Goal: Task Accomplishment & Management: Manage account settings

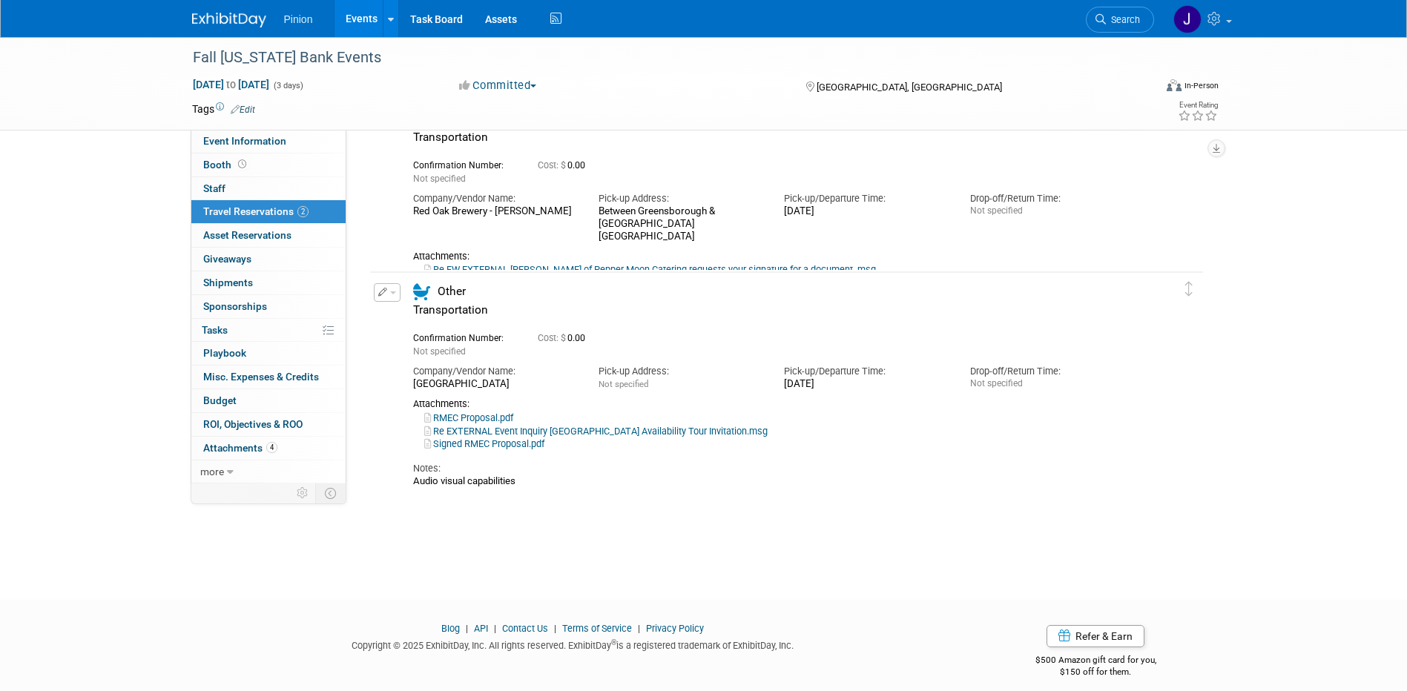
scroll to position [89, 0]
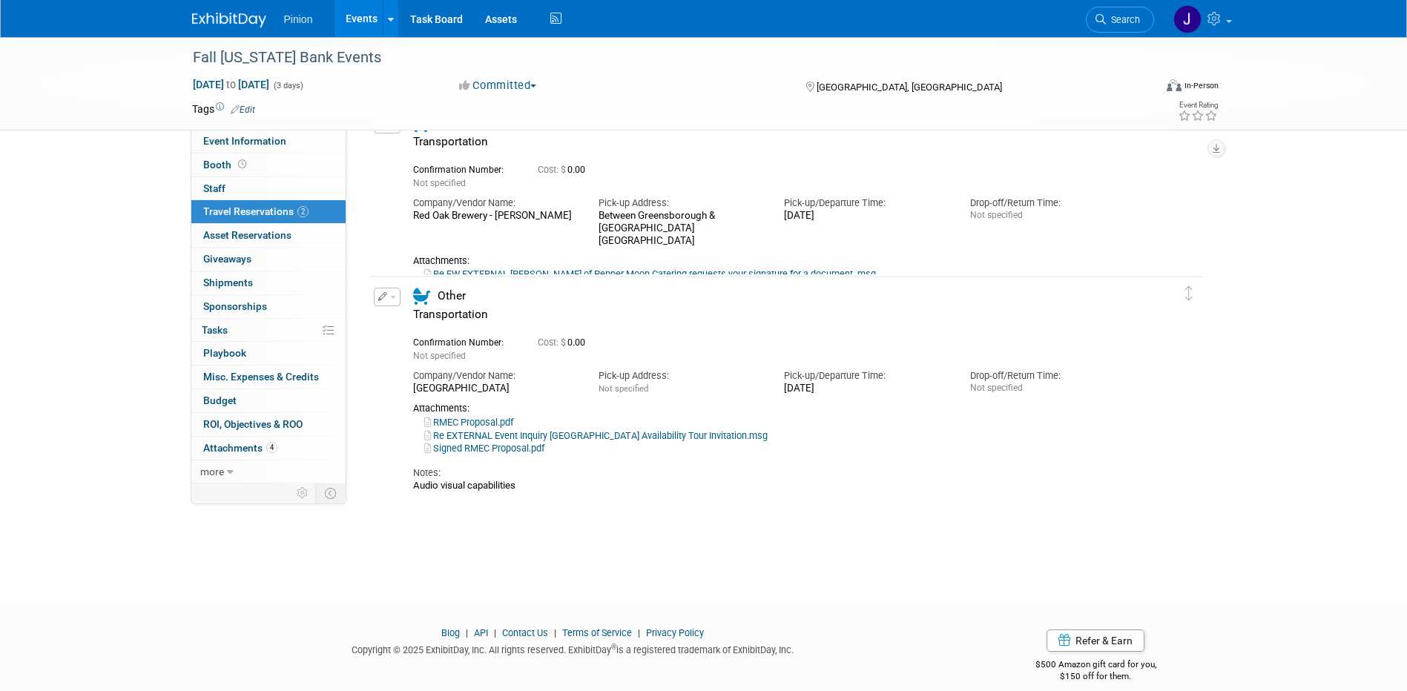
drag, startPoint x: 1407, startPoint y: 381, endPoint x: 1410, endPoint y: 222, distance: 159.5
click at [1406, 223] on html "Pinion Events Add Event Bulk Upload Events Shareable Event Boards Recently View…" at bounding box center [703, 256] width 1407 height 691
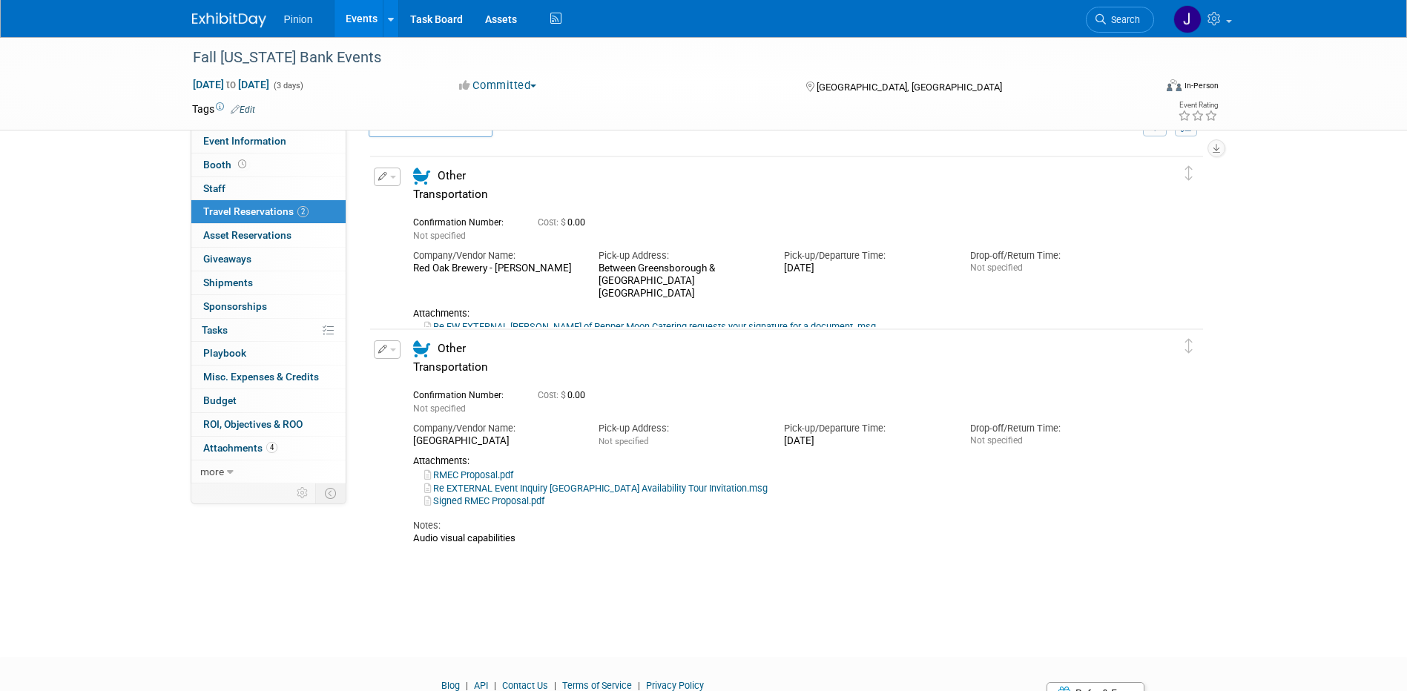
scroll to position [0, 0]
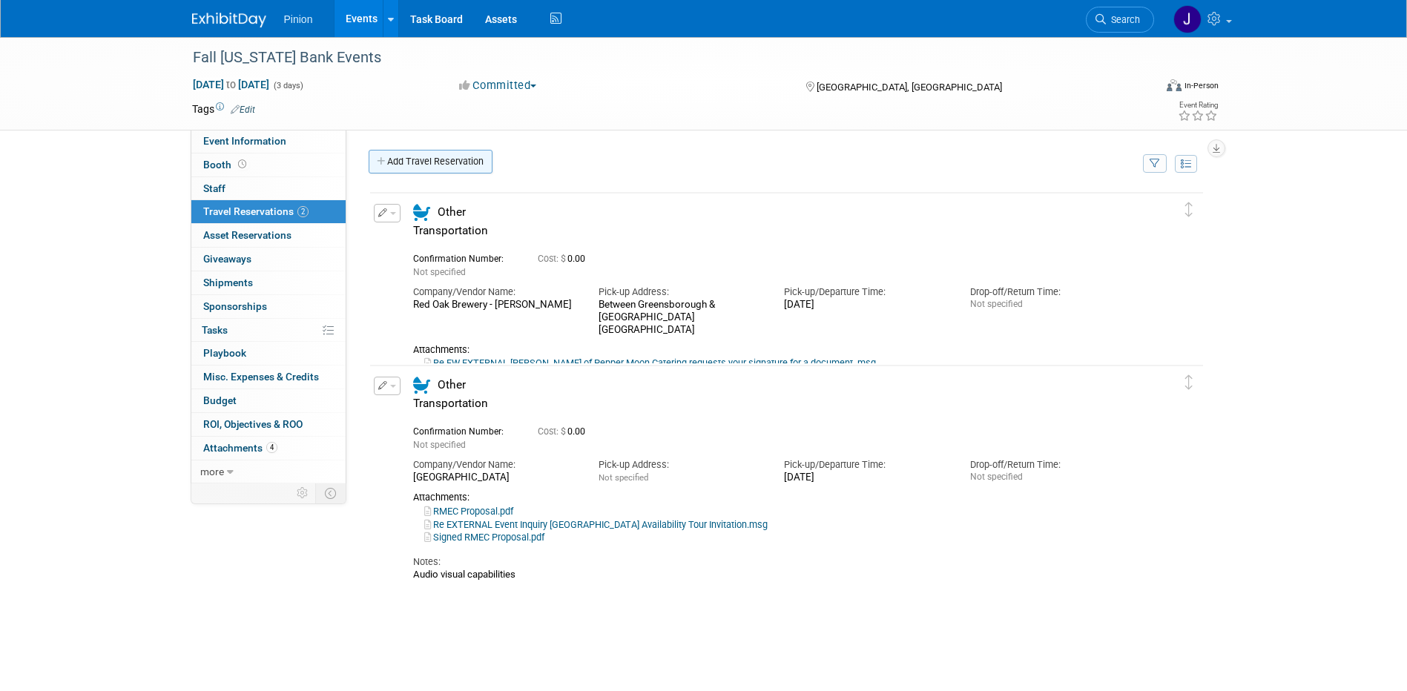
click at [454, 159] on link "Add Travel Reservation" at bounding box center [431, 162] width 124 height 24
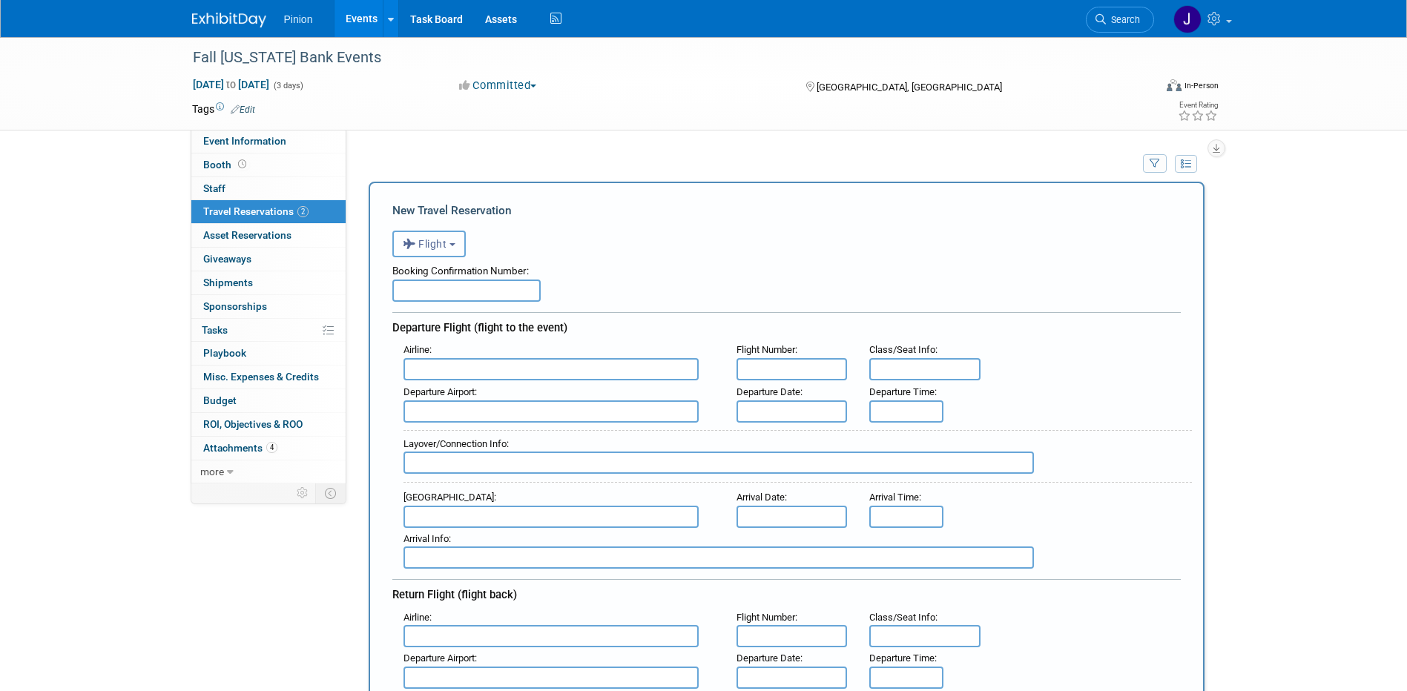
click at [440, 242] on span "Flight" at bounding box center [425, 244] width 44 height 12
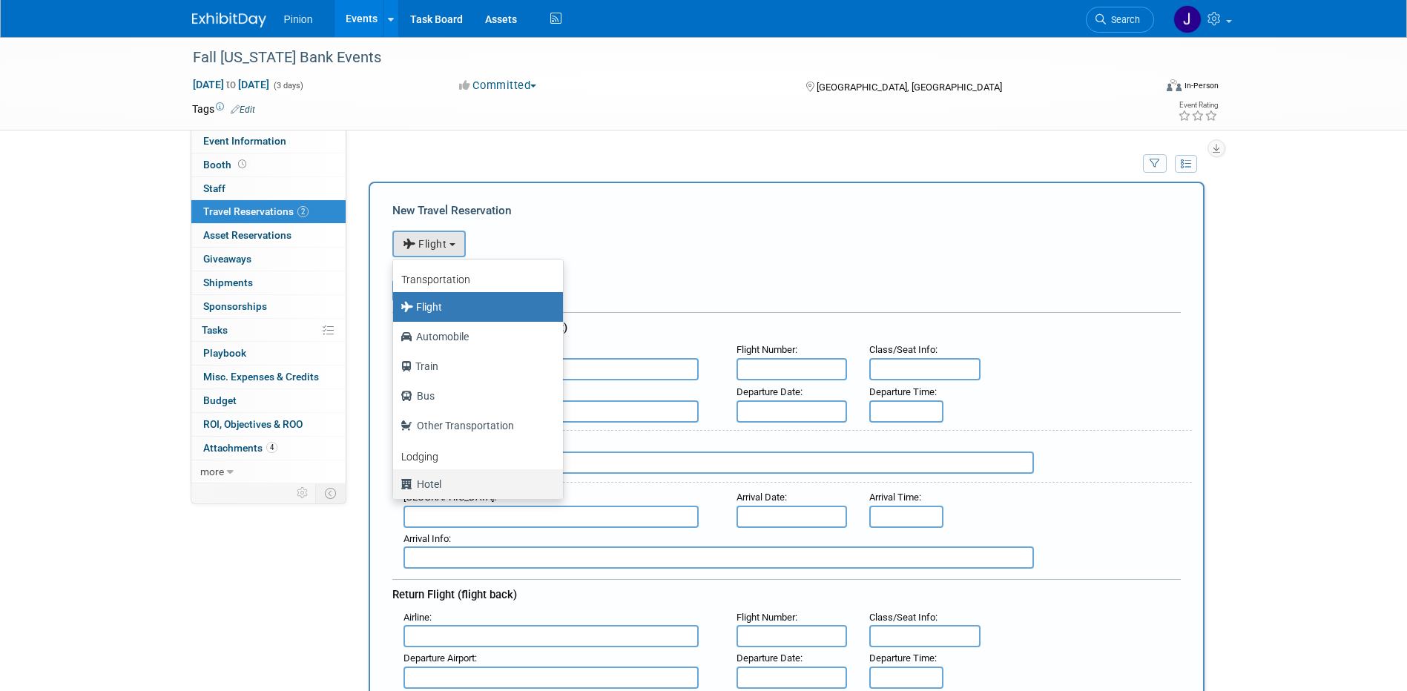
click at [438, 482] on label "Hotel" at bounding box center [474, 484] width 148 height 24
click at [395, 482] on input "Hotel" at bounding box center [391, 483] width 10 height 10
select select "6"
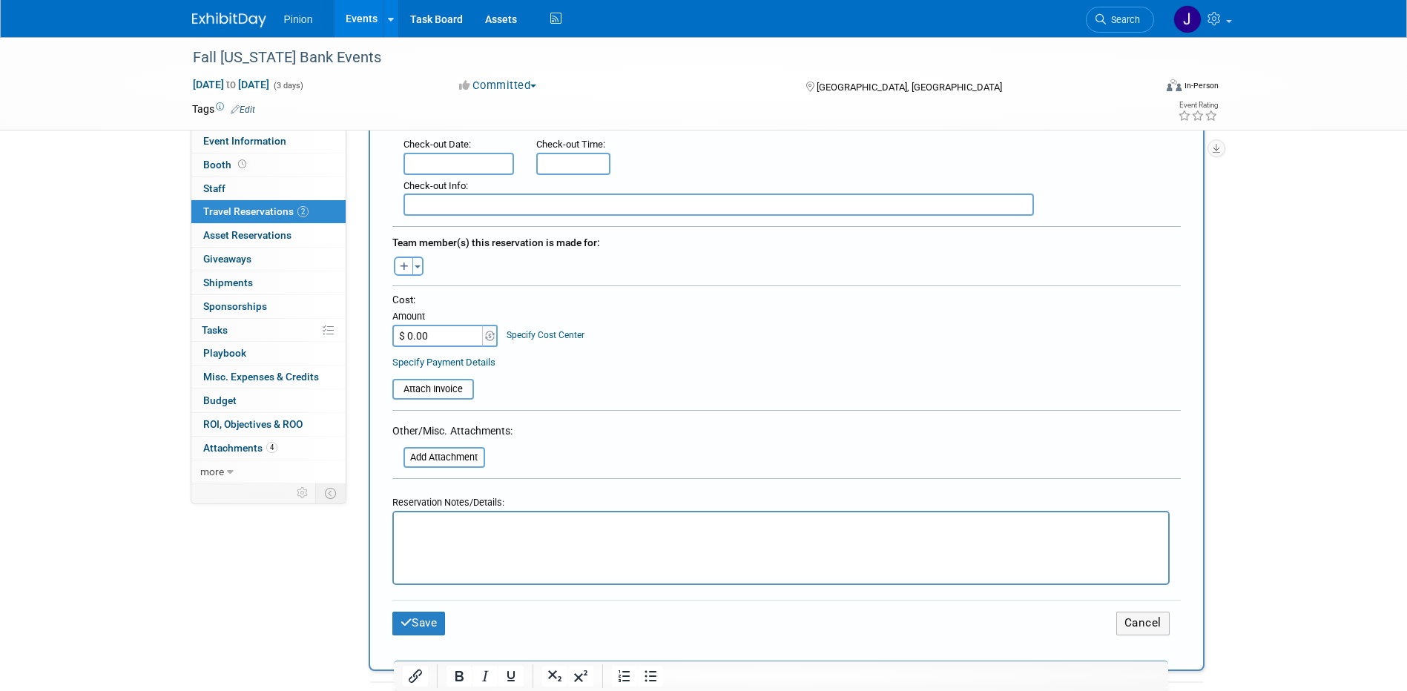
scroll to position [439, 0]
click at [450, 460] on input "file" at bounding box center [395, 456] width 177 height 18
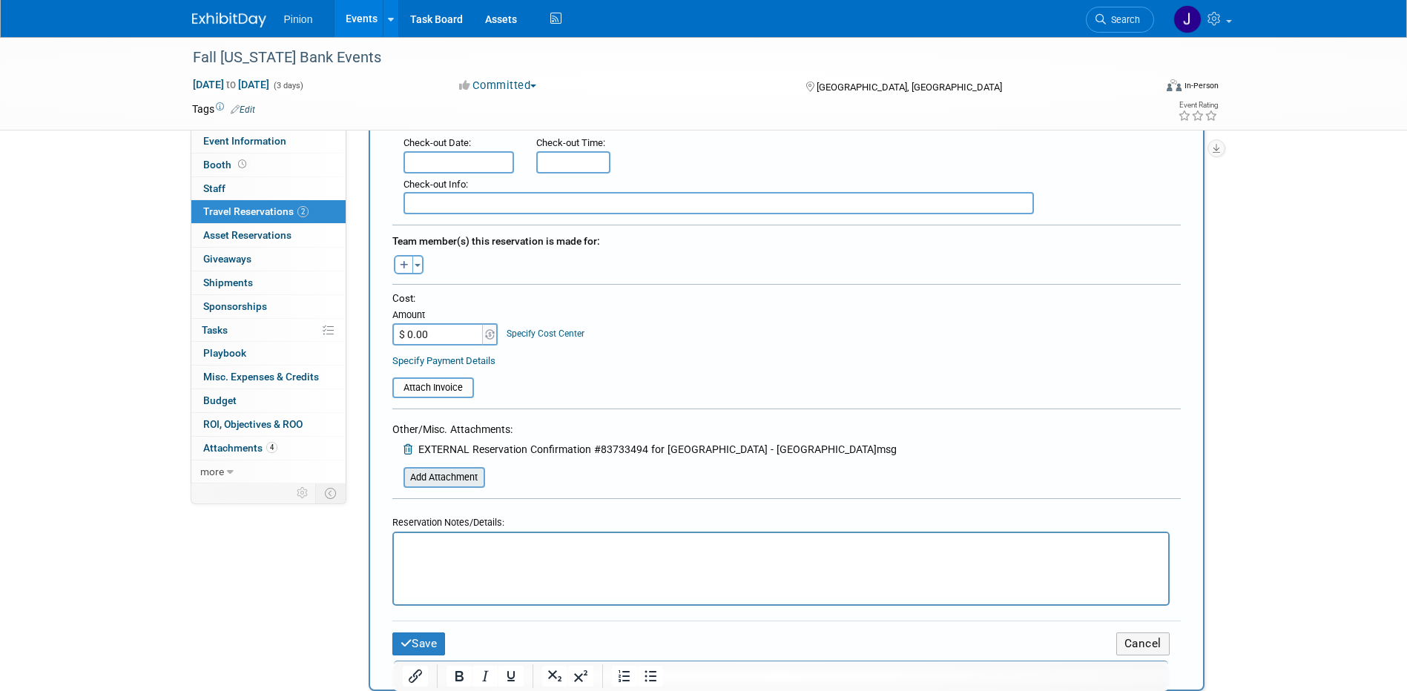
click at [454, 481] on input "file" at bounding box center [395, 478] width 177 height 18
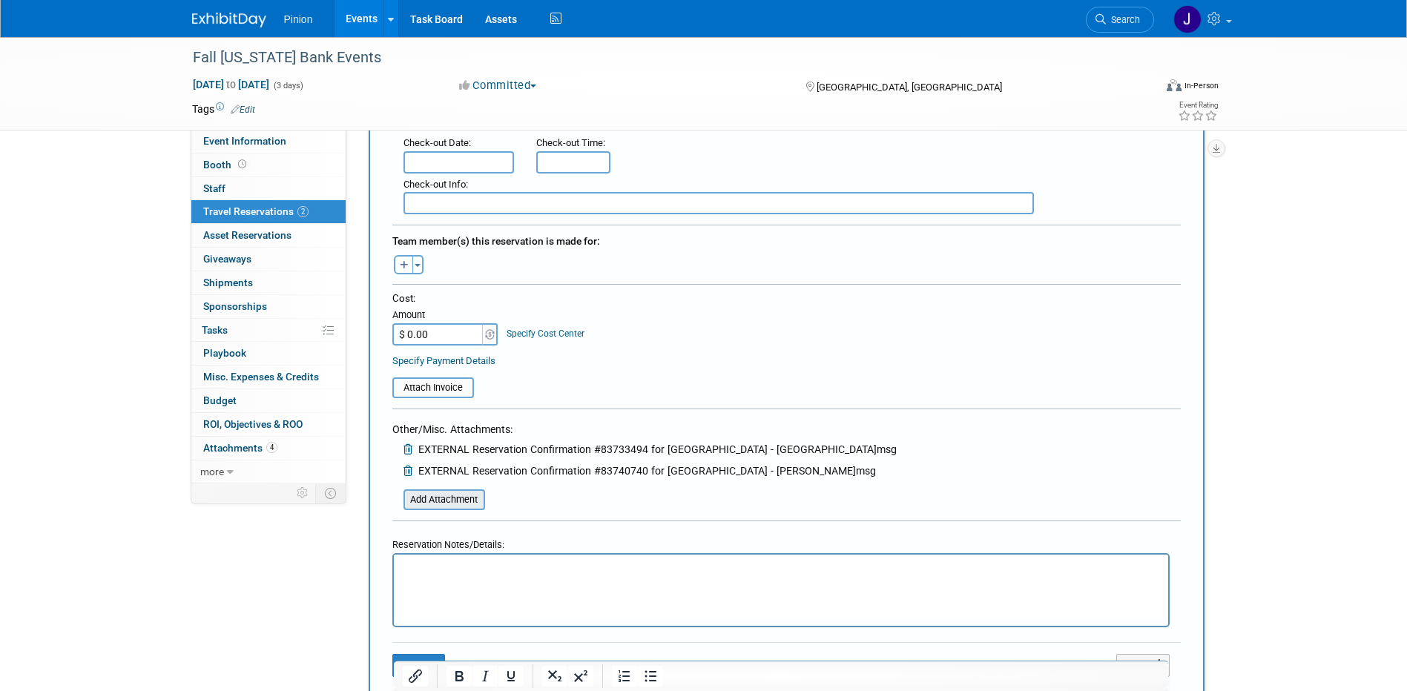
click at [465, 499] on input "file" at bounding box center [395, 500] width 177 height 18
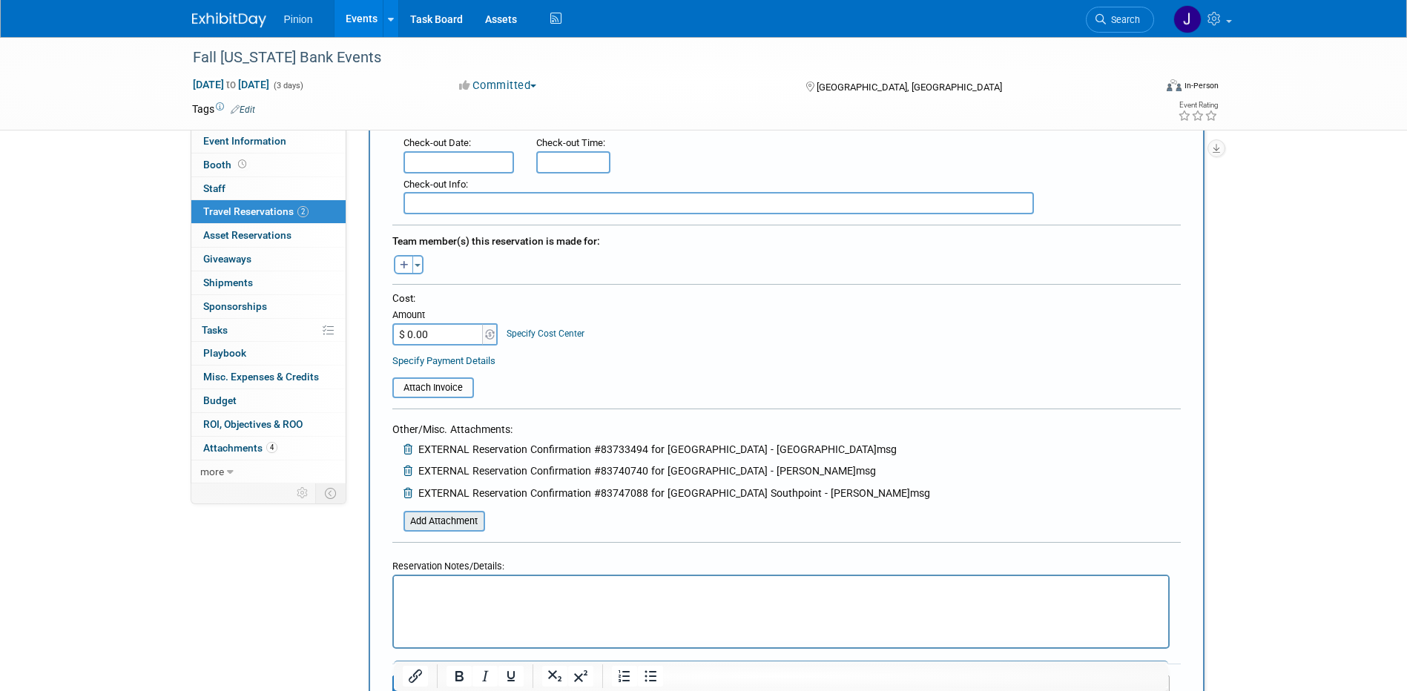
click at [459, 519] on input "file" at bounding box center [395, 521] width 177 height 18
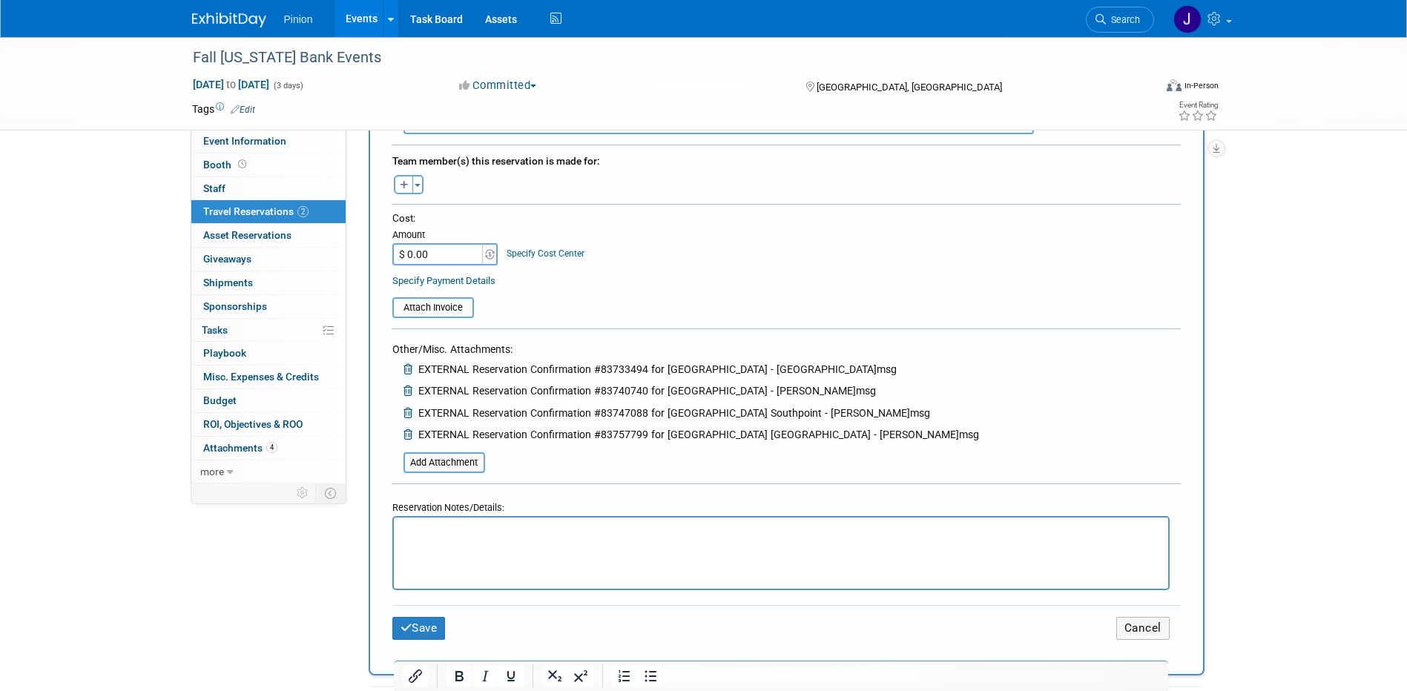
scroll to position [530, 0]
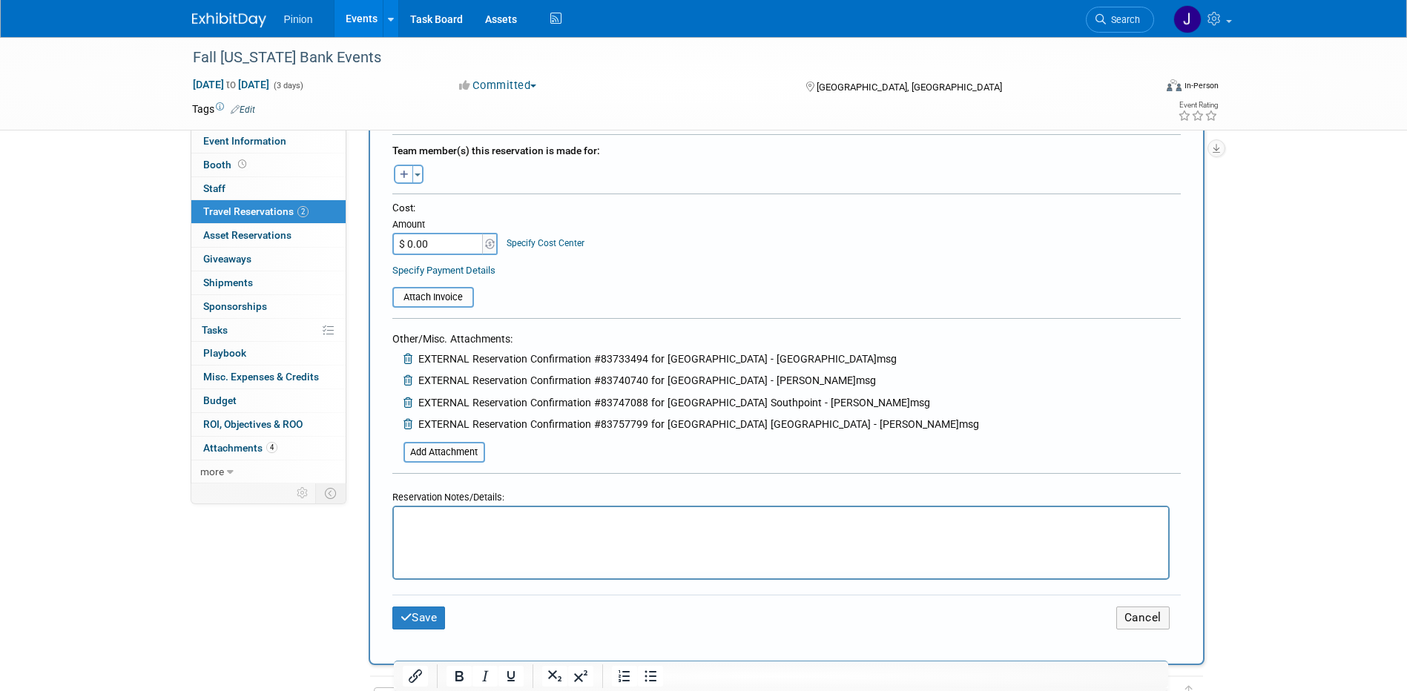
click at [547, 529] on html at bounding box center [780, 518] width 774 height 22
click at [445, 513] on p "Tues - Fri except for Brian K. Tues. - Thrus." at bounding box center [780, 521] width 757 height 16
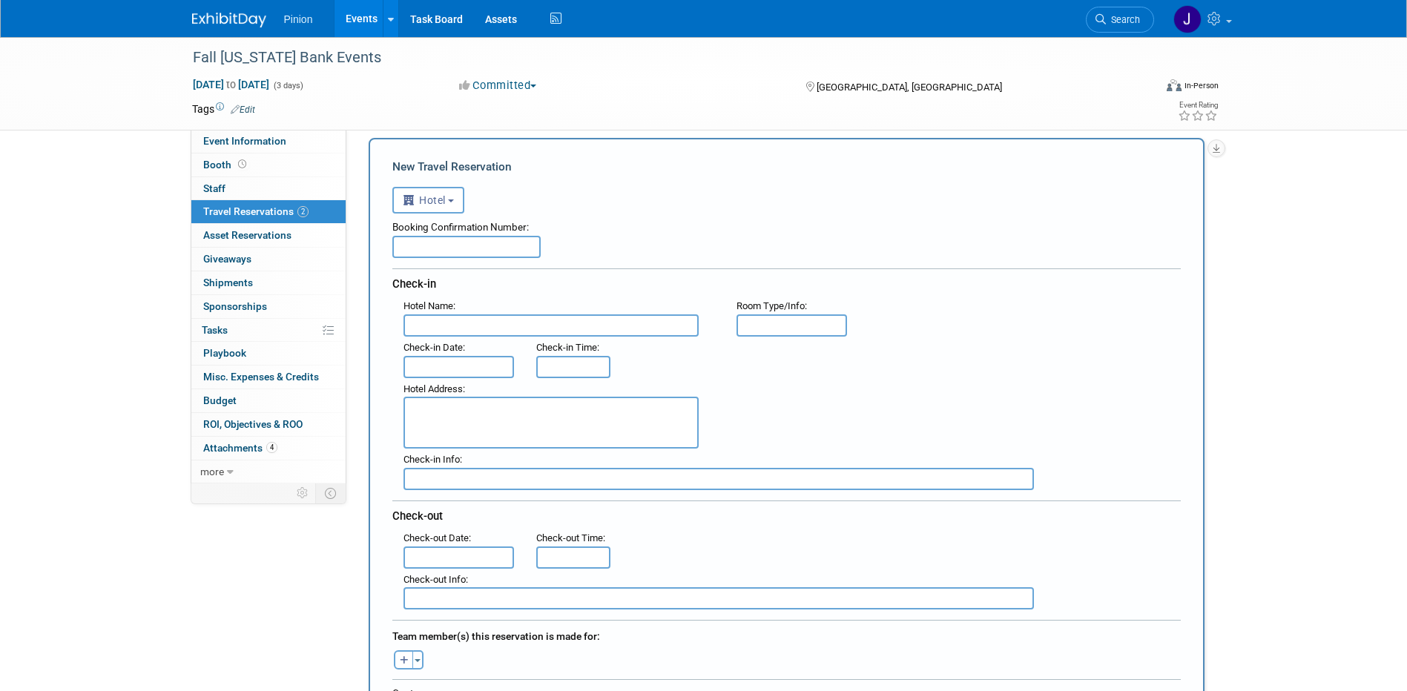
scroll to position [0, 0]
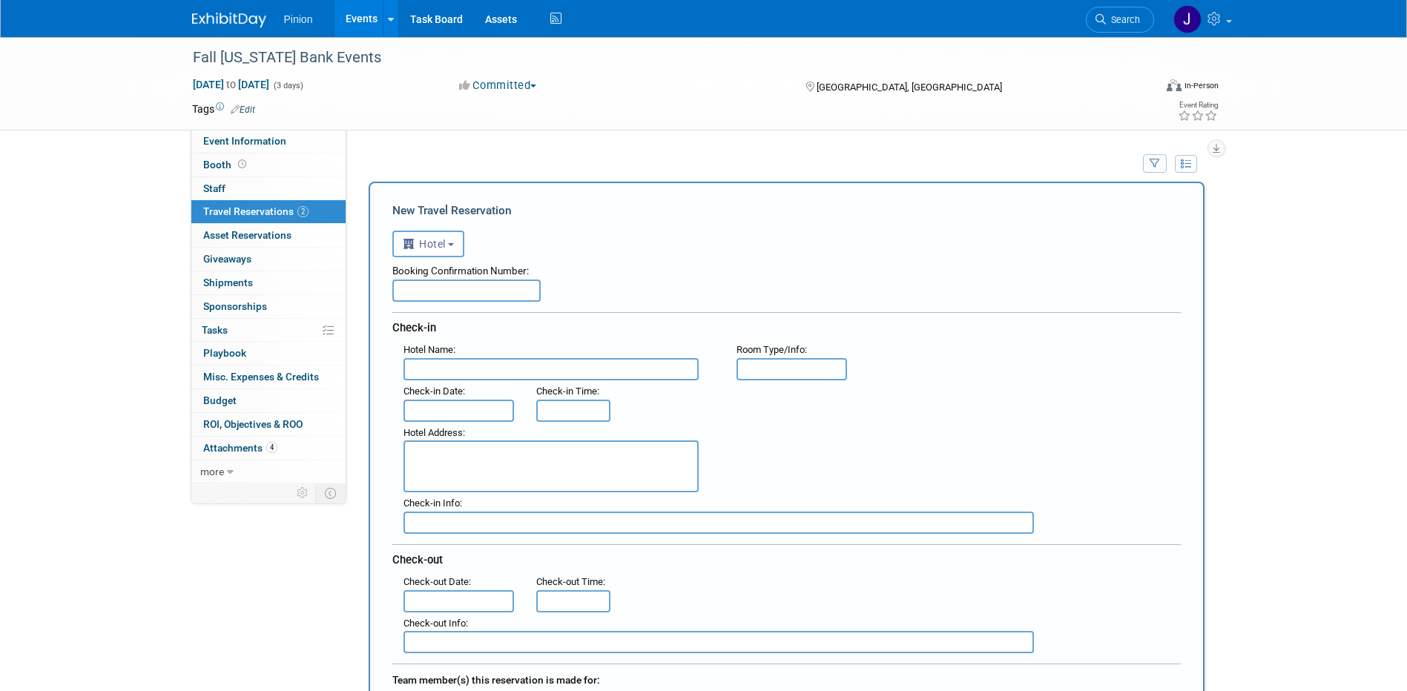
click at [461, 369] on input "text" at bounding box center [550, 369] width 295 height 22
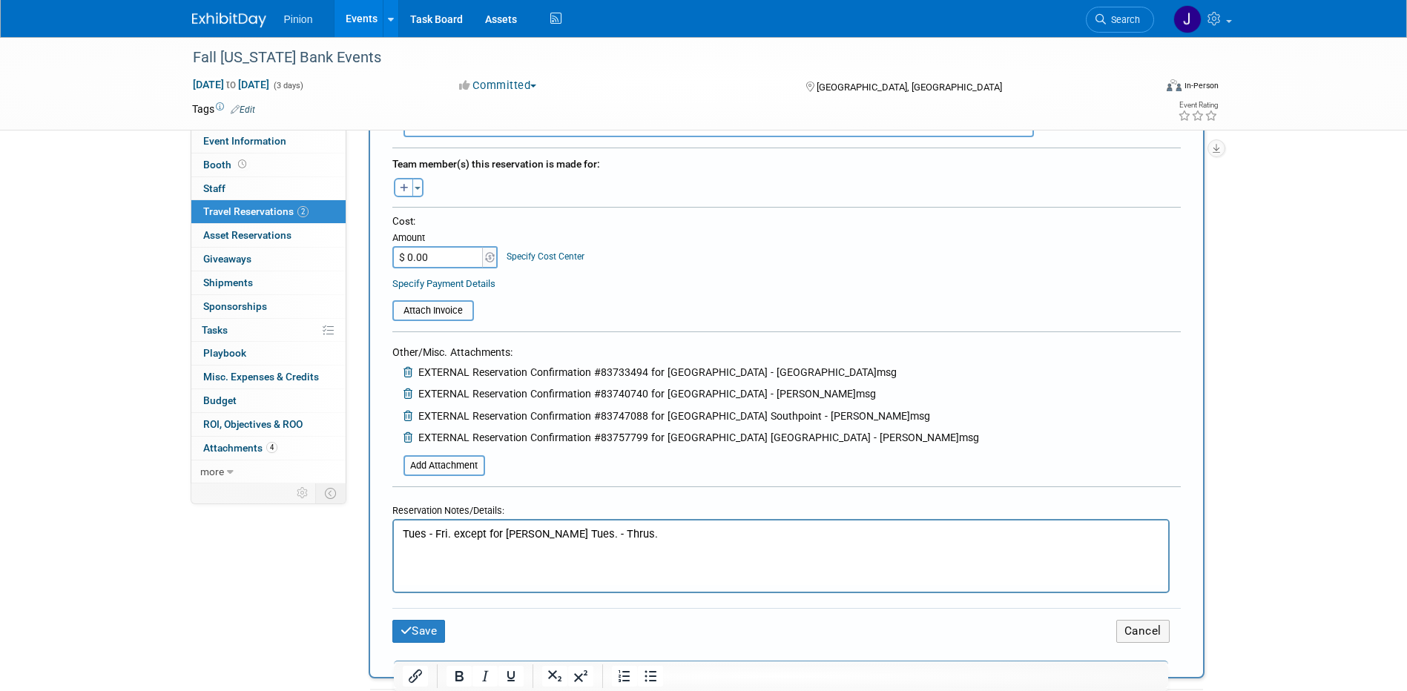
scroll to position [570, 0]
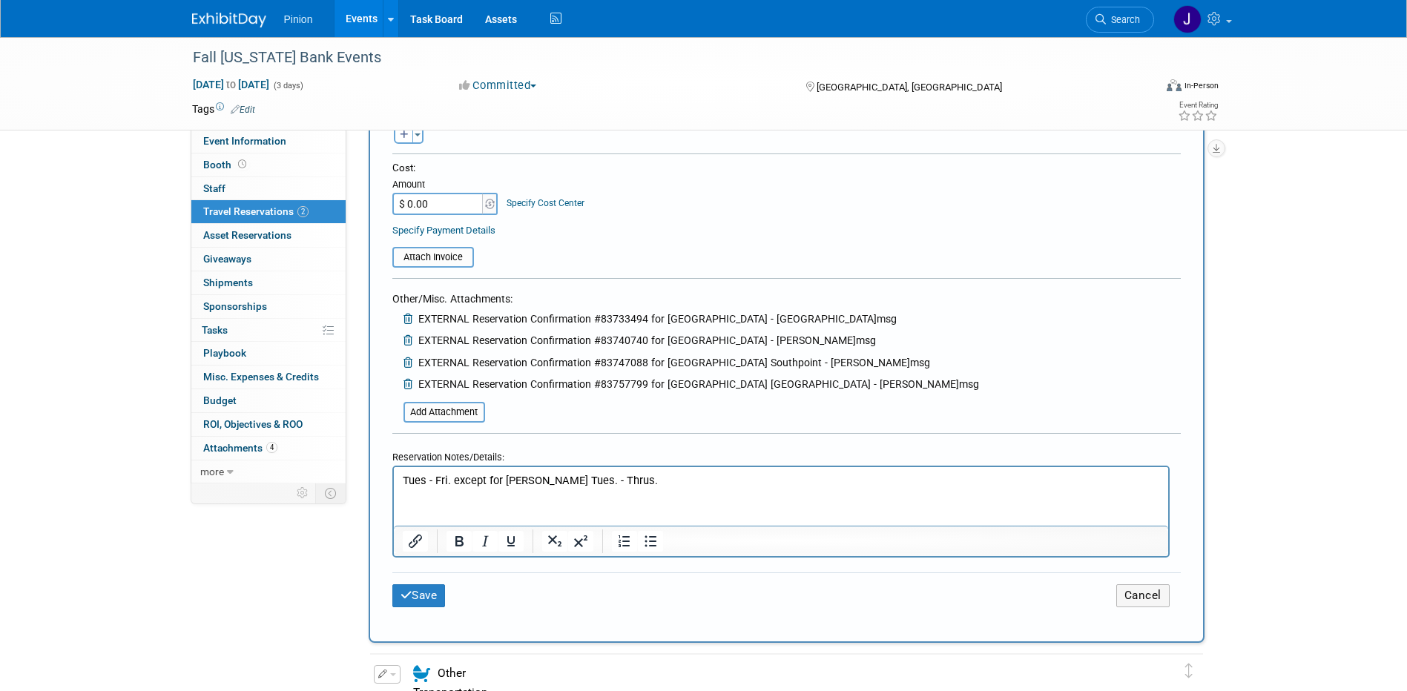
drag, startPoint x: 1409, startPoint y: 192, endPoint x: 644, endPoint y: 44, distance: 779.6
type input "Fairfield Inn by Marriott"
click at [414, 596] on button "Save" at bounding box center [418, 595] width 53 height 23
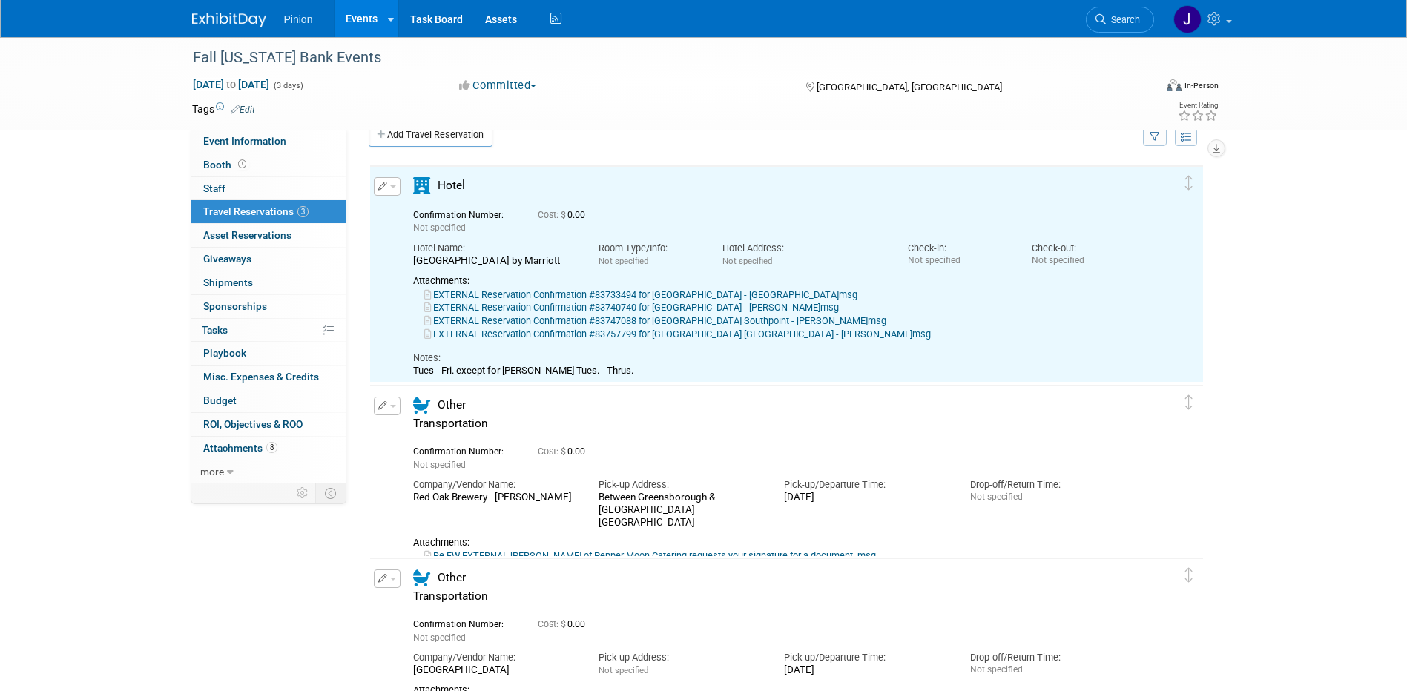
scroll to position [0, 0]
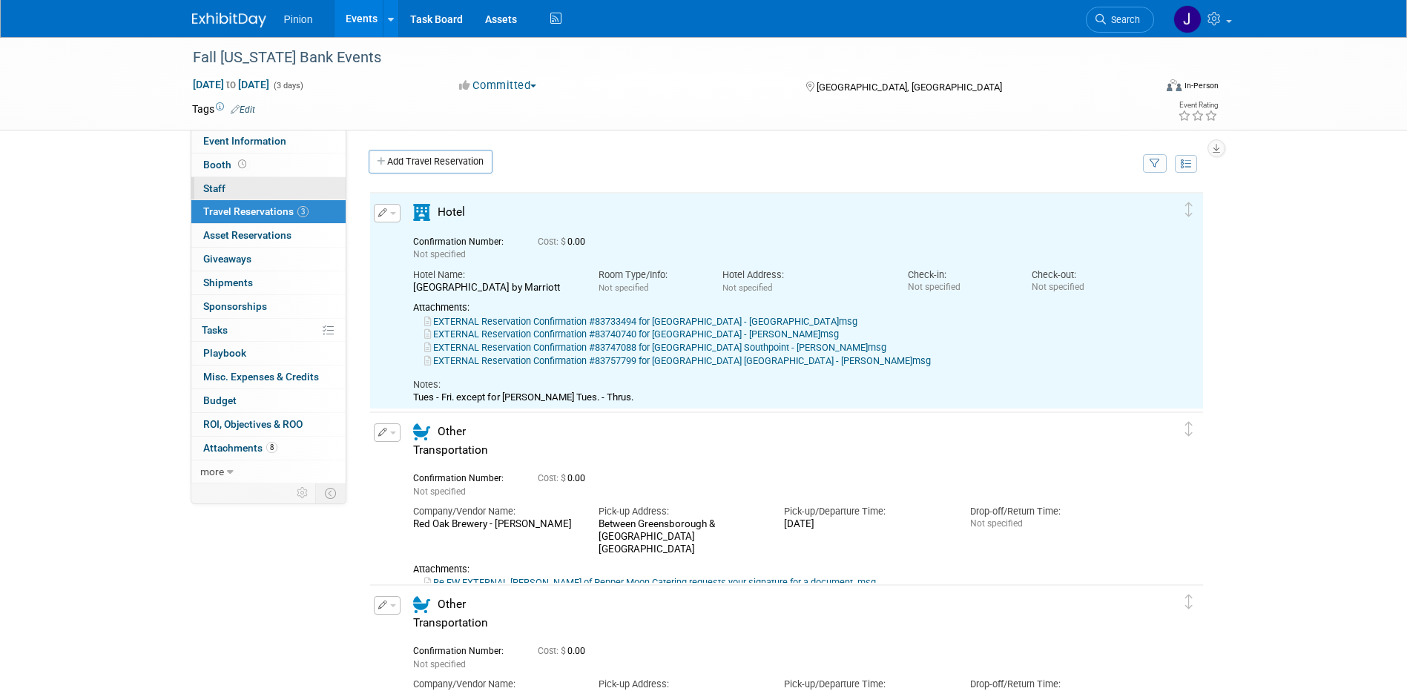
click at [214, 188] on span "Staff 0" at bounding box center [214, 188] width 22 height 12
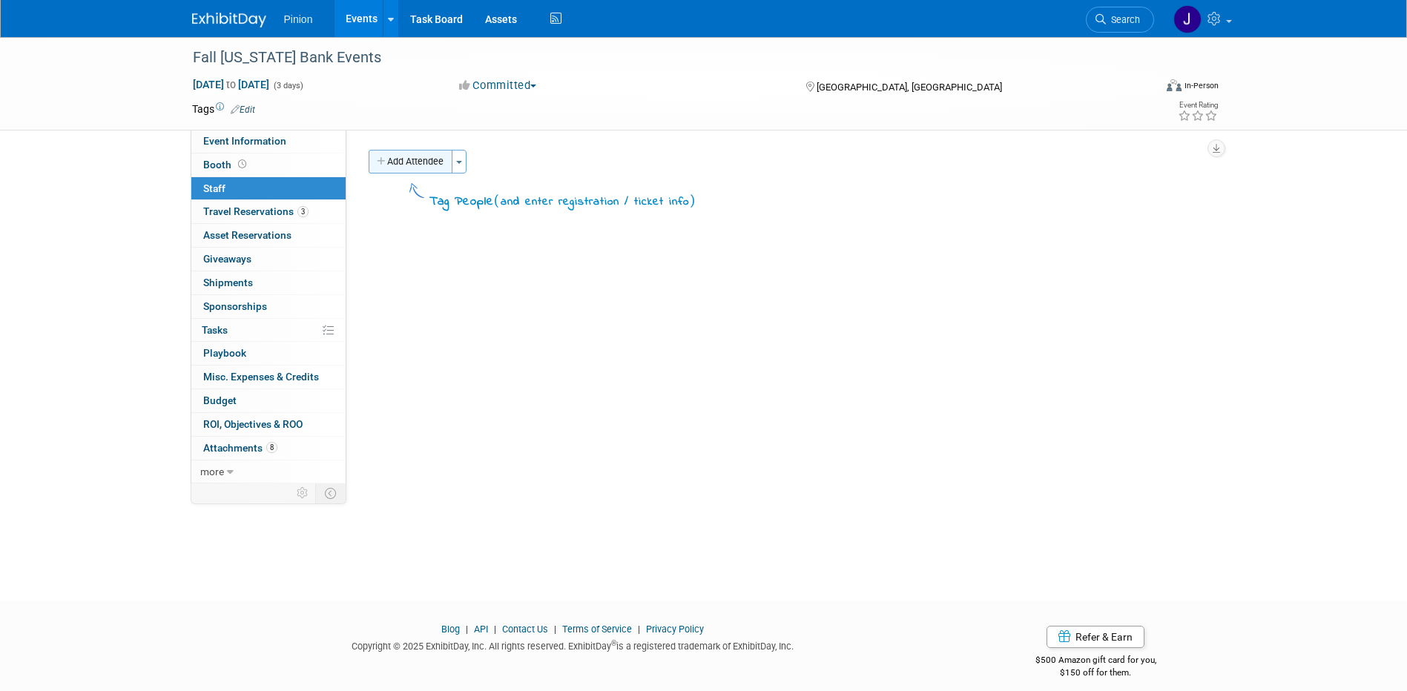
click at [439, 163] on button "Add Attendee" at bounding box center [411, 162] width 84 height 24
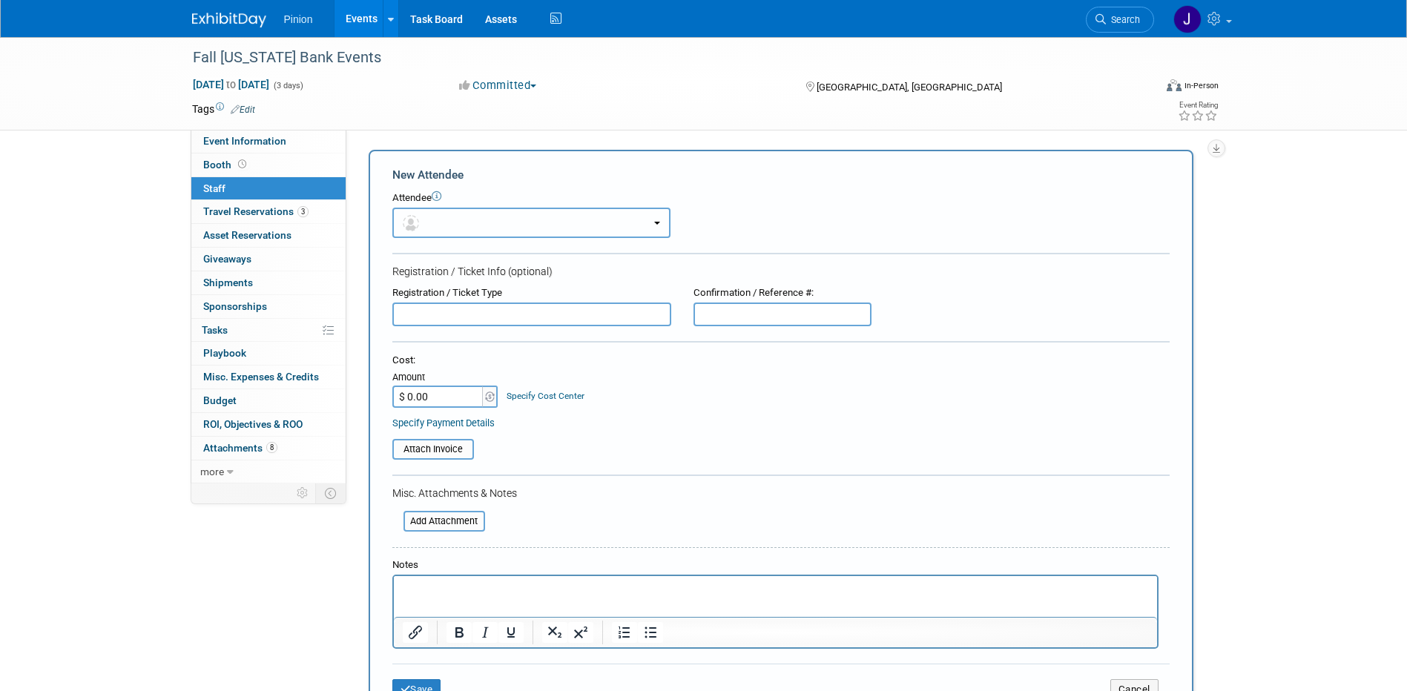
click at [480, 222] on button "button" at bounding box center [531, 223] width 278 height 30
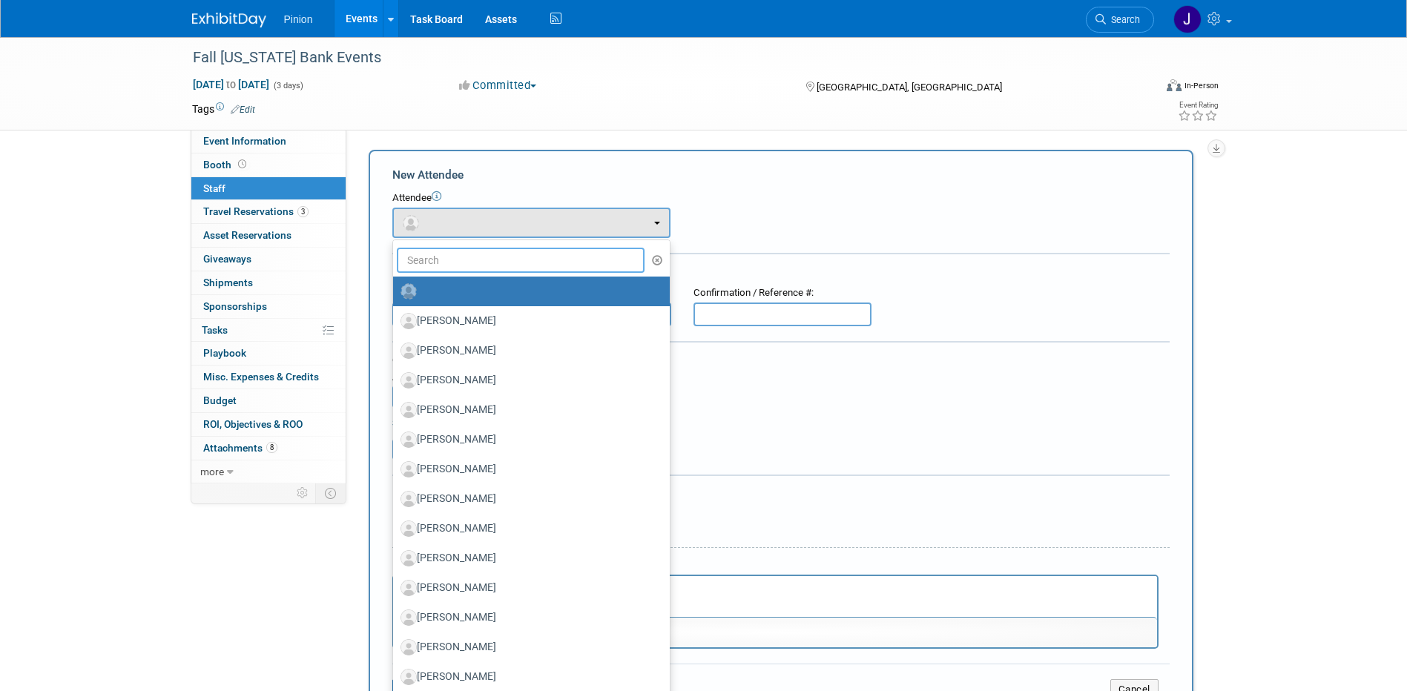
click at [466, 267] on input "text" at bounding box center [521, 260] width 248 height 25
type input "Austin S"
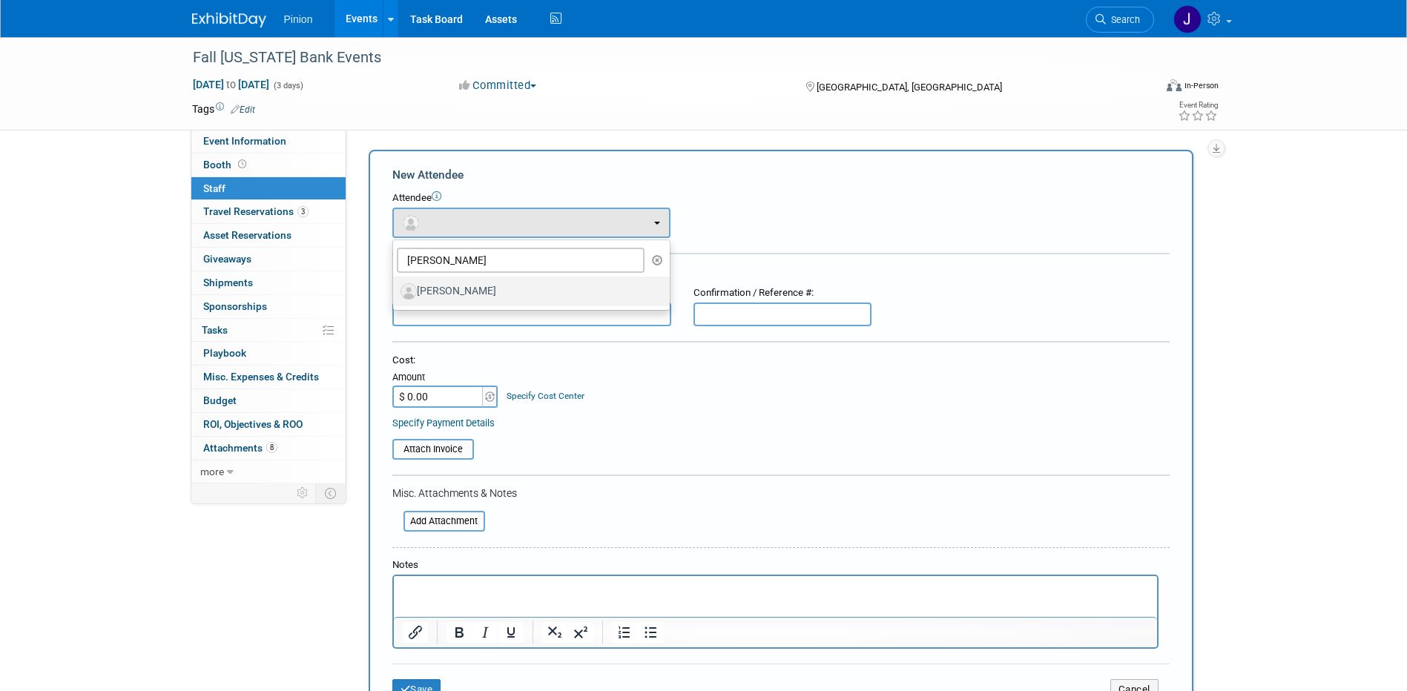
click at [455, 294] on label "[PERSON_NAME]" at bounding box center [527, 292] width 254 height 24
click at [395, 294] on input "[PERSON_NAME]" at bounding box center [391, 290] width 10 height 10
select select "4f87b381-9297-4e76-8134-cefbb15a627f"
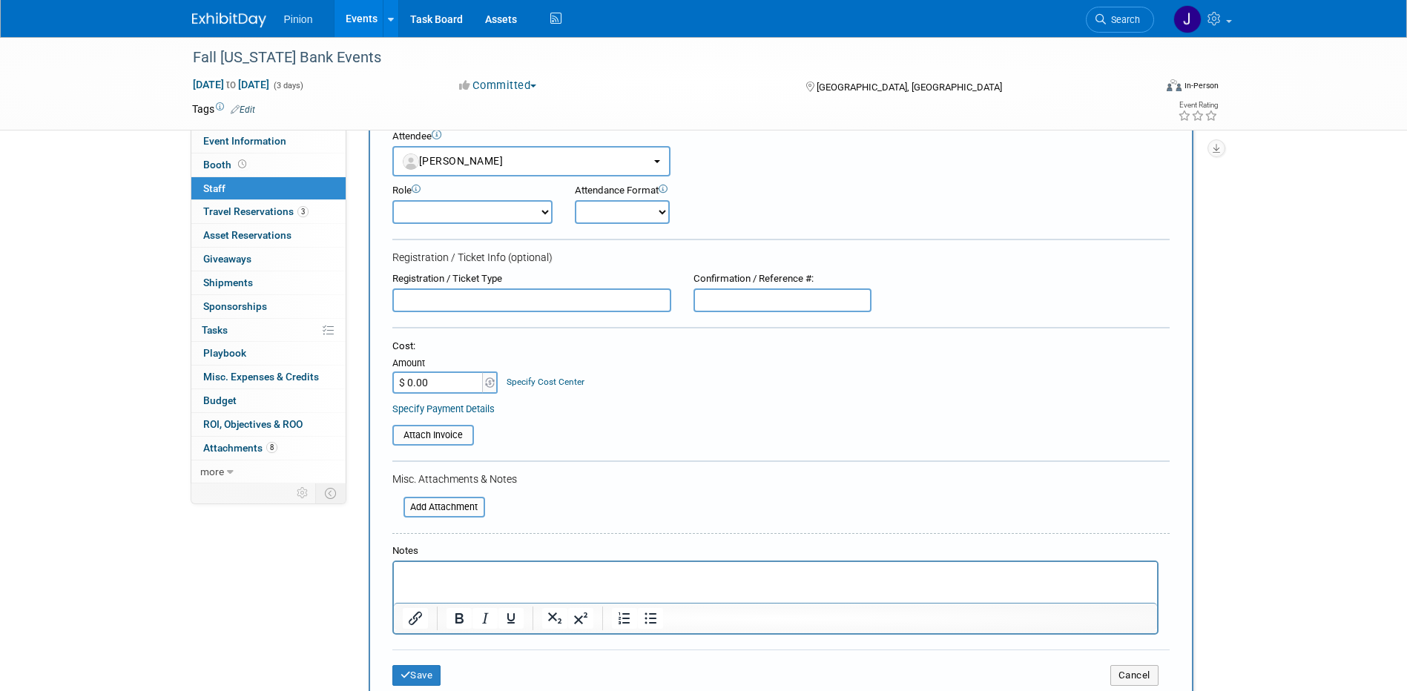
scroll to position [163, 0]
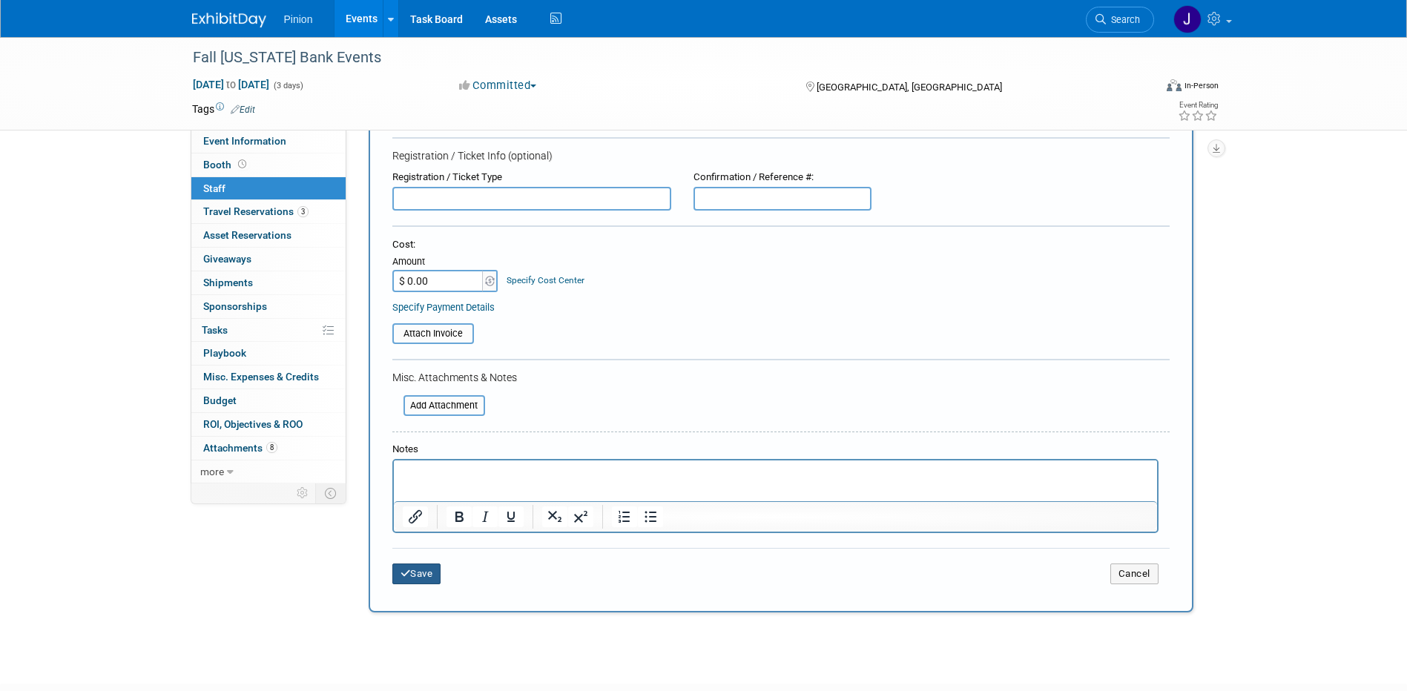
click at [418, 571] on button "Save" at bounding box center [416, 574] width 49 height 21
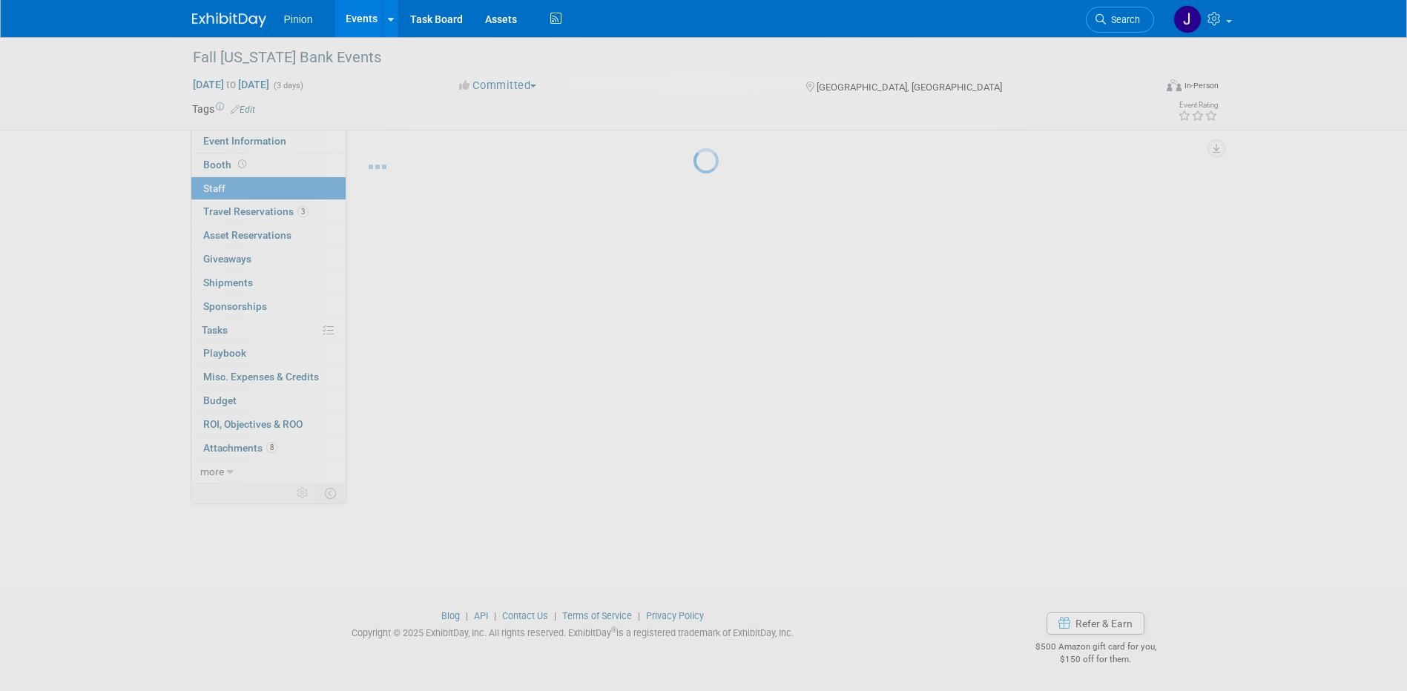
scroll to position [13, 0]
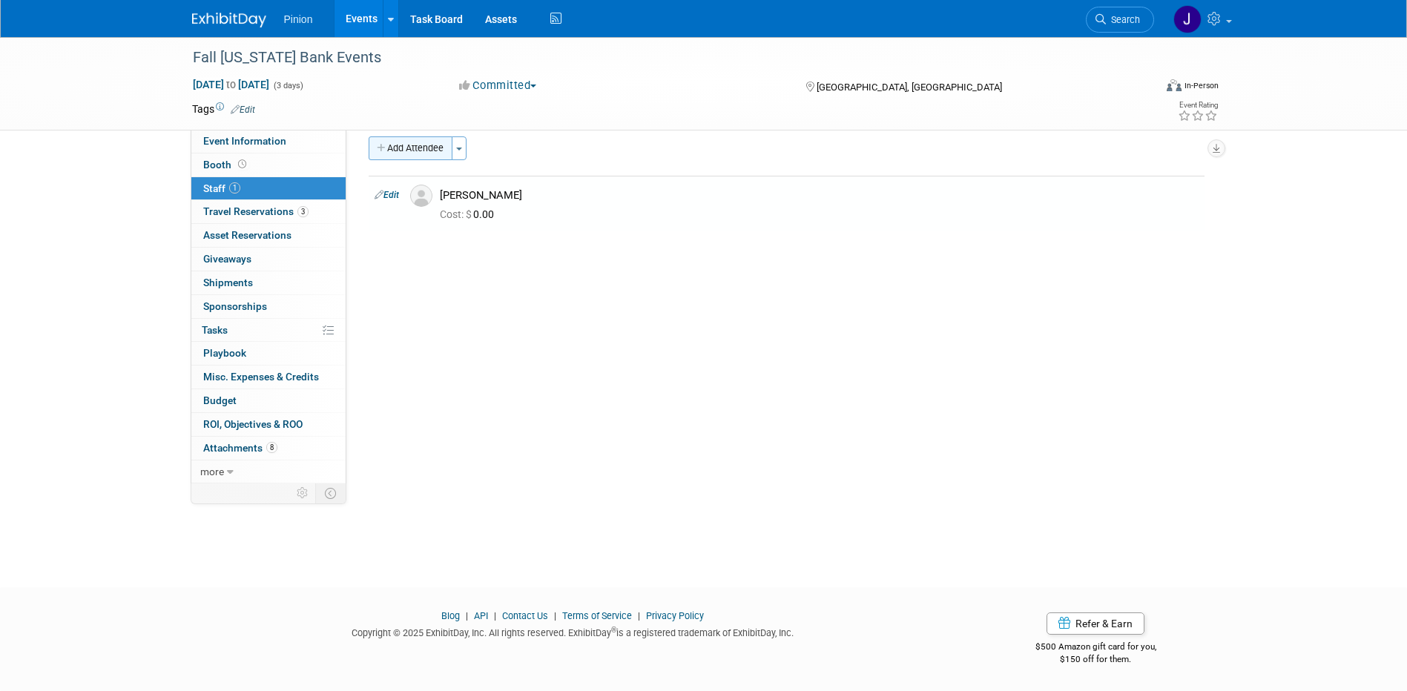
click at [392, 155] on button "Add Attendee" at bounding box center [411, 148] width 84 height 24
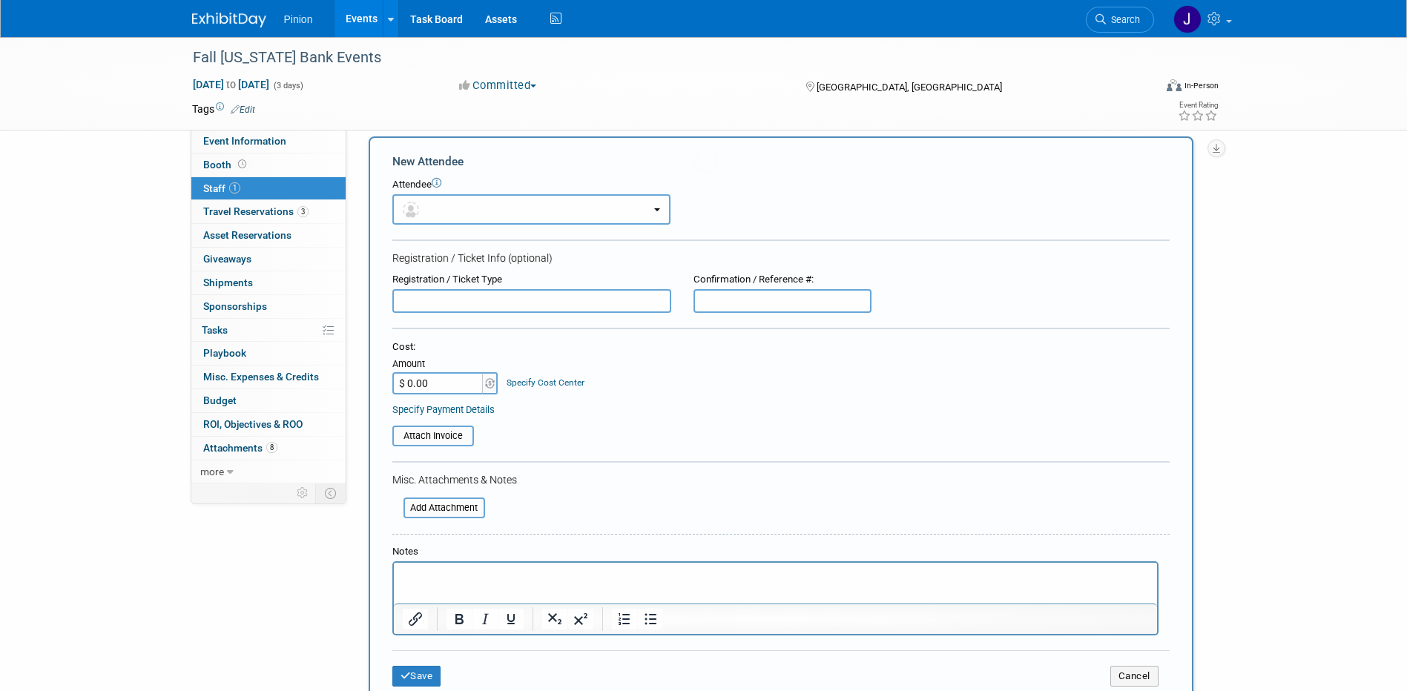
scroll to position [0, 0]
click at [450, 219] on button "button" at bounding box center [531, 209] width 278 height 30
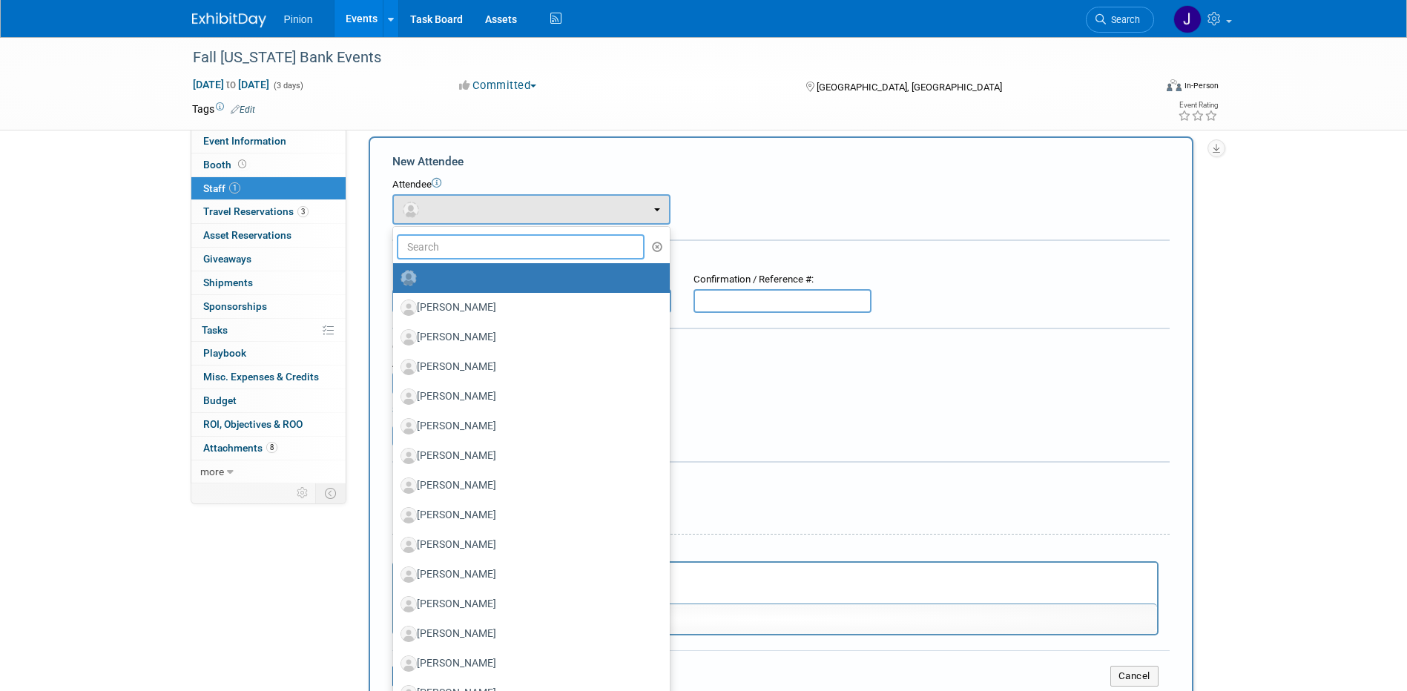
click at [444, 247] on input "text" at bounding box center [521, 246] width 248 height 25
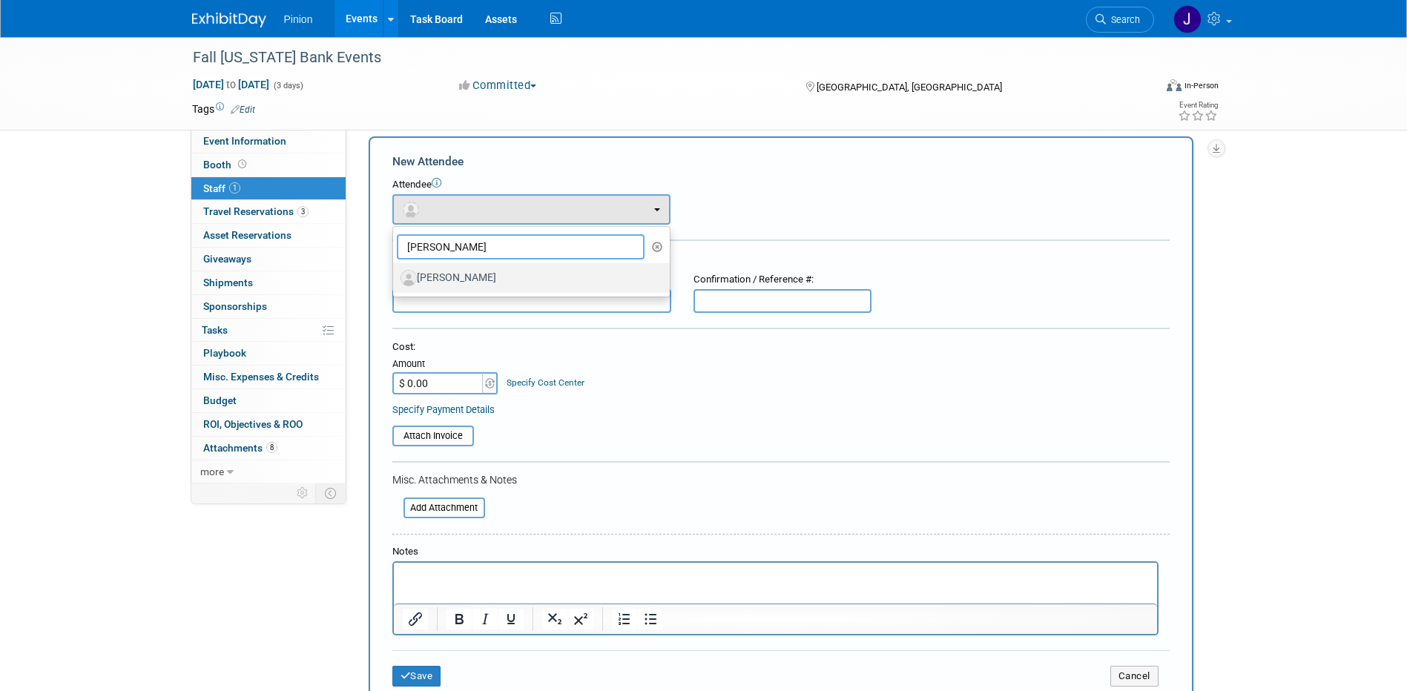
type input "Derek W"
click at [455, 277] on label "[PERSON_NAME]" at bounding box center [527, 278] width 254 height 24
click at [395, 277] on input "[PERSON_NAME]" at bounding box center [391, 276] width 10 height 10
select select "fdfb6997-9eb5-4d9e-8c14-06abaab73b80"
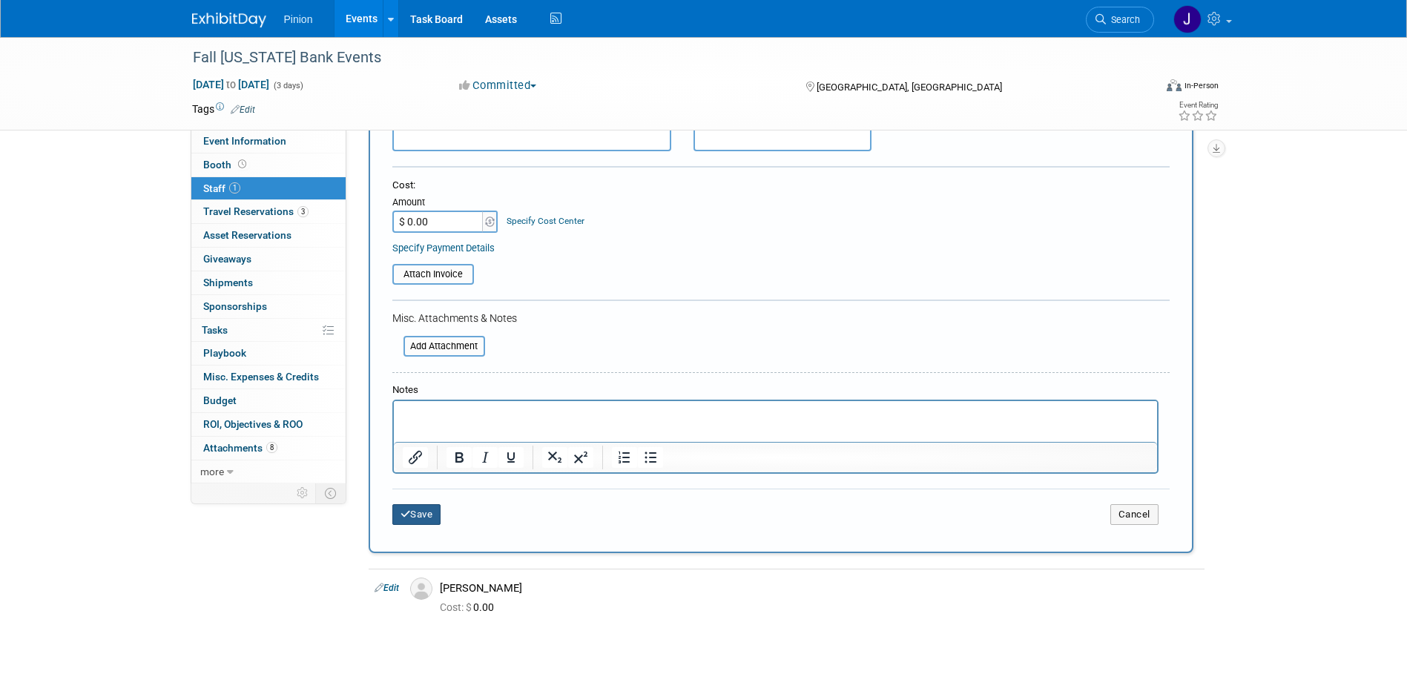
click at [427, 518] on button "Save" at bounding box center [416, 514] width 49 height 21
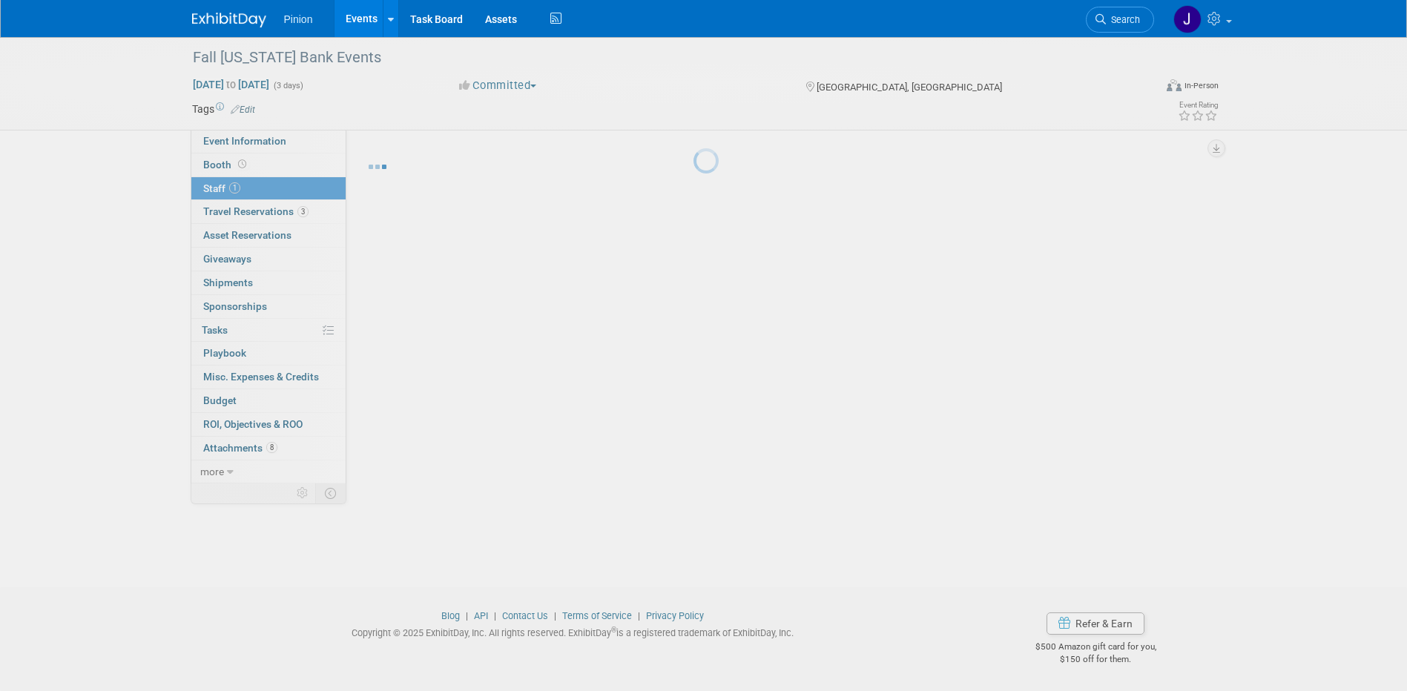
scroll to position [13, 0]
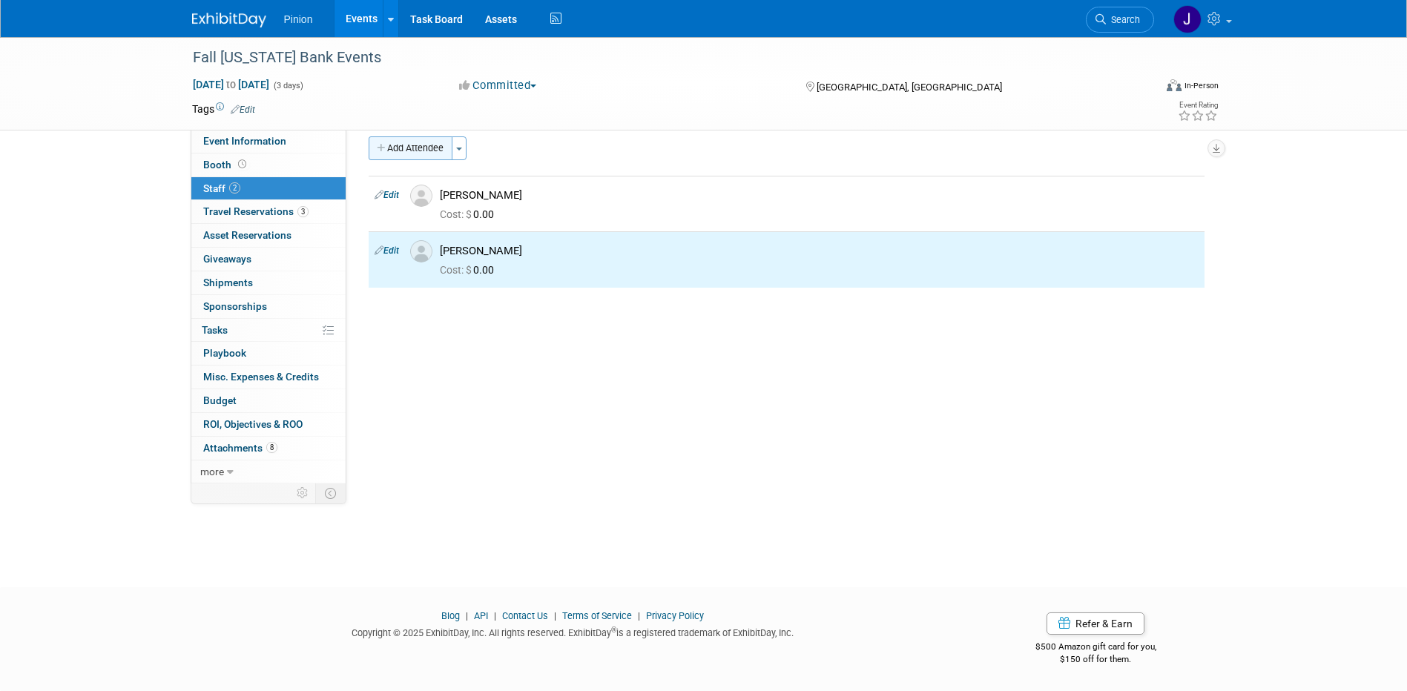
click at [401, 146] on button "Add Attendee" at bounding box center [411, 148] width 84 height 24
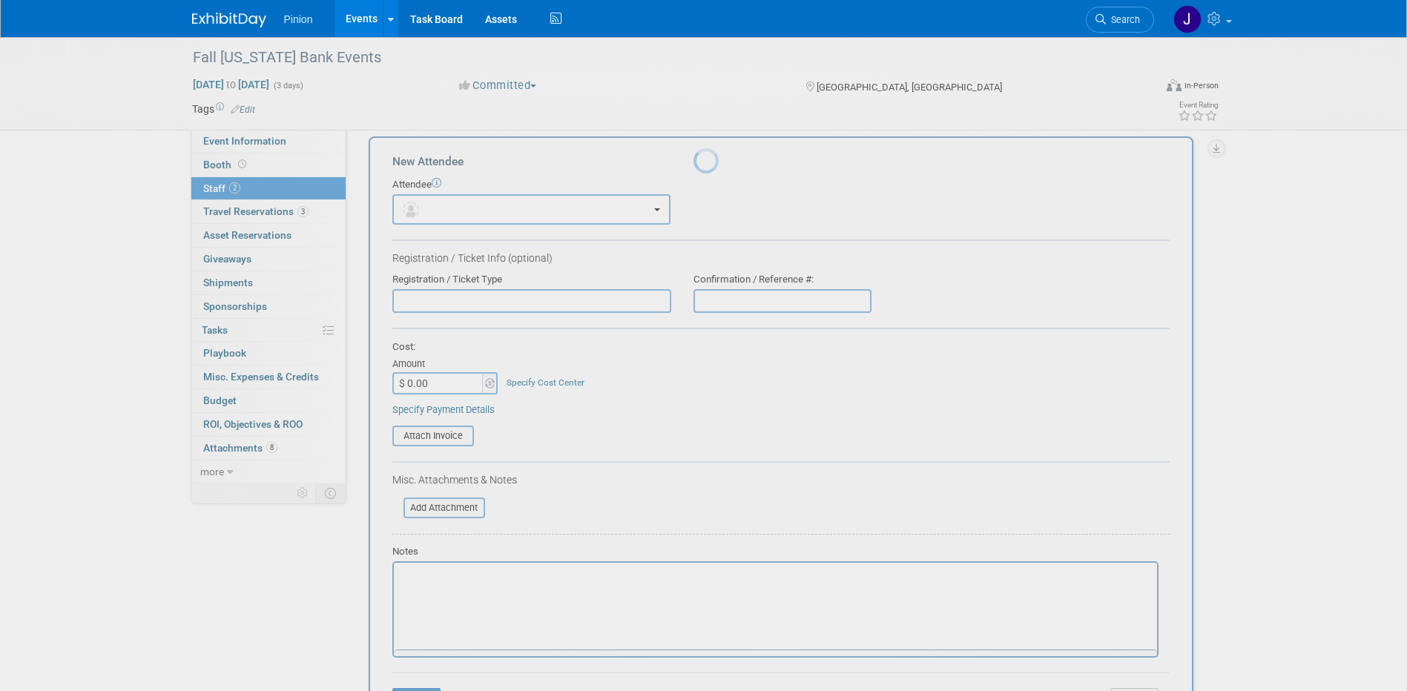
scroll to position [0, 0]
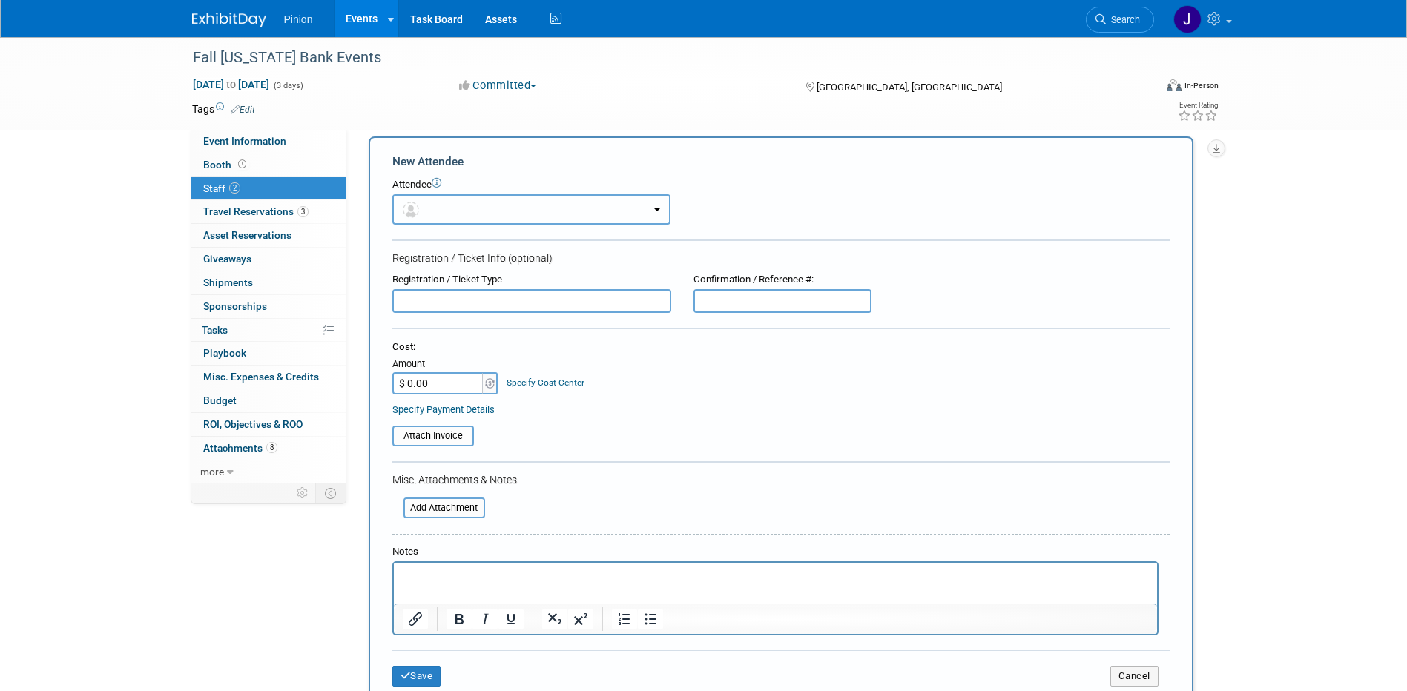
click at [472, 212] on button "button" at bounding box center [531, 209] width 278 height 30
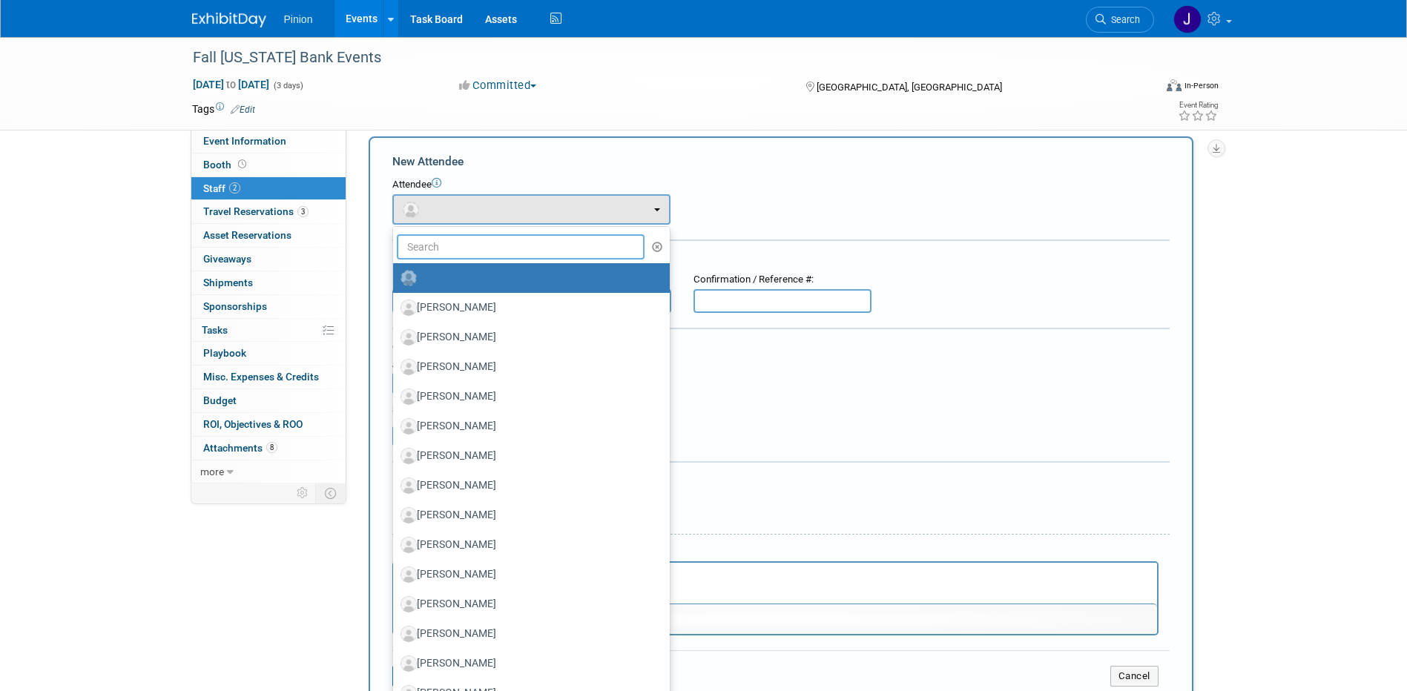
click at [472, 253] on input "text" at bounding box center [521, 246] width 248 height 25
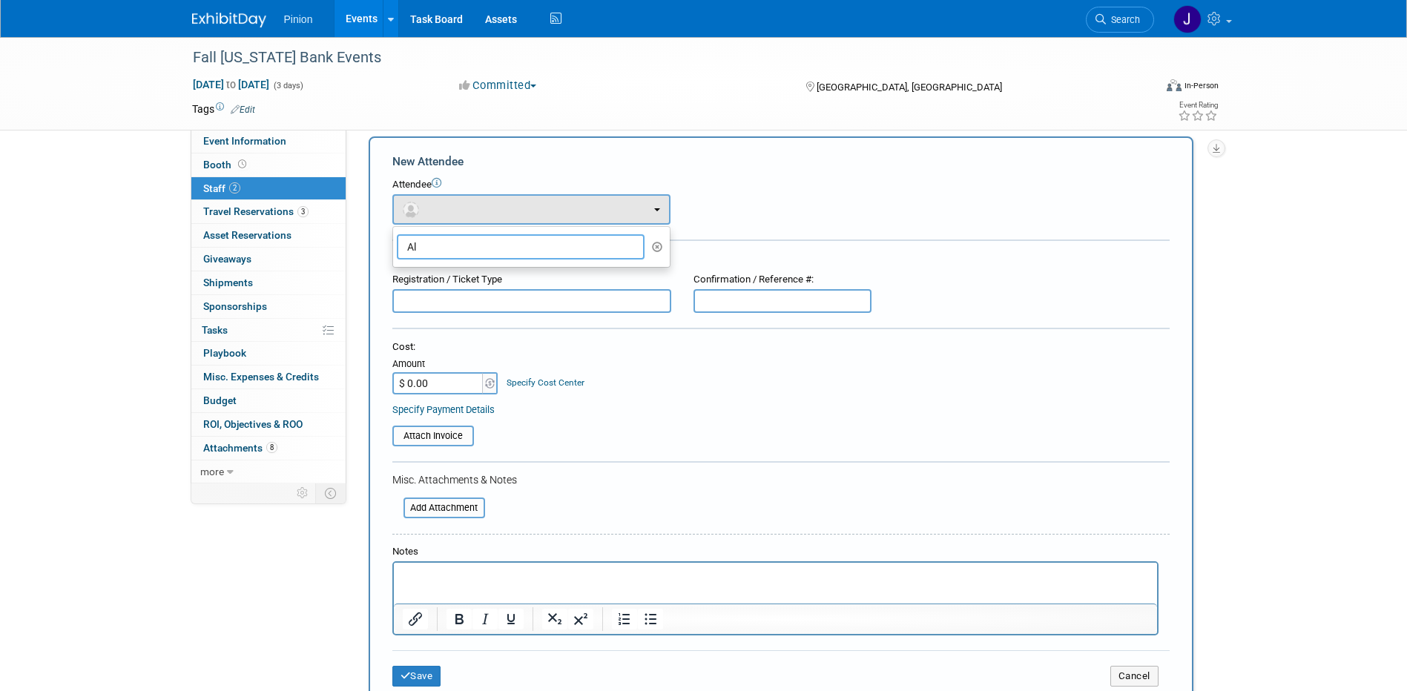
type input "A"
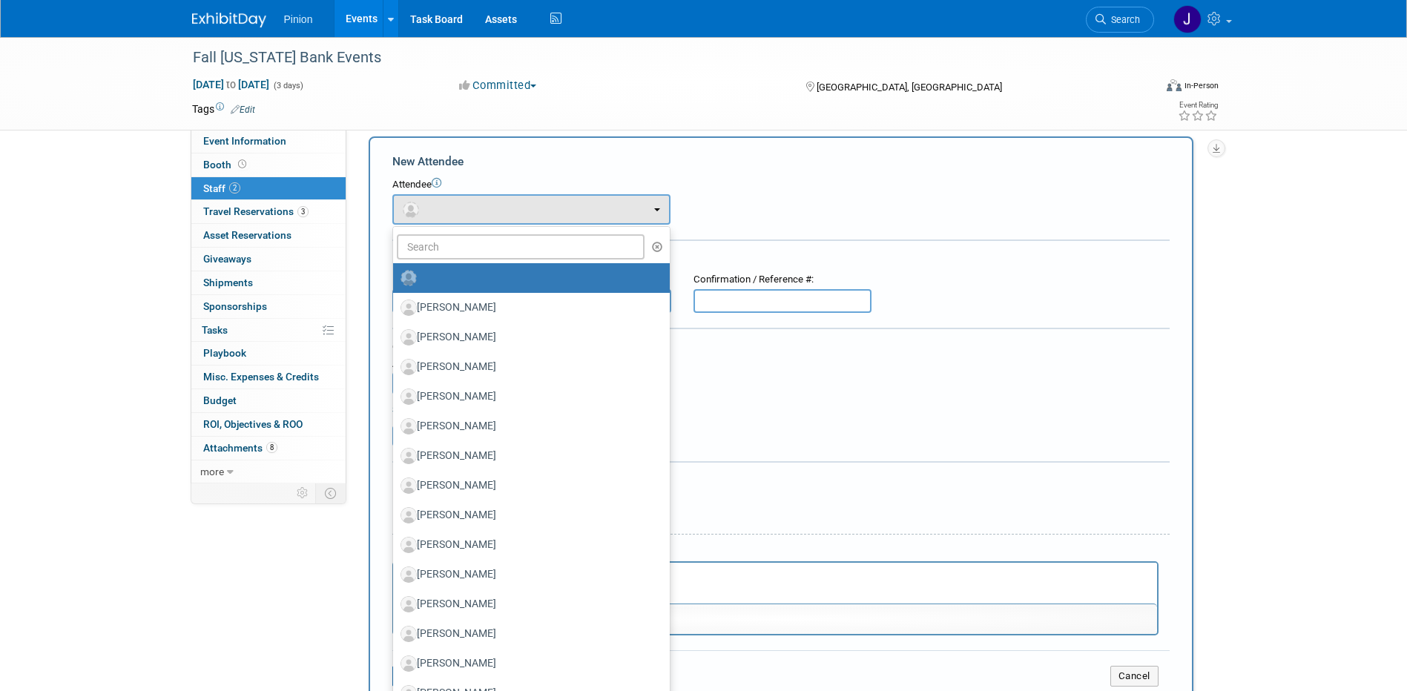
click at [742, 582] on p "Rich Text Area. Press ALT-0 for help." at bounding box center [775, 576] width 746 height 15
click at [672, 576] on p "Rich Text Area. Press ALT-0 for help." at bounding box center [775, 576] width 746 height 15
click at [687, 577] on p "Rich Text Area. Press ALT-0 for help." at bounding box center [775, 576] width 746 height 15
click at [574, 248] on input "text" at bounding box center [521, 246] width 248 height 25
click at [661, 198] on button "button" at bounding box center [531, 209] width 278 height 30
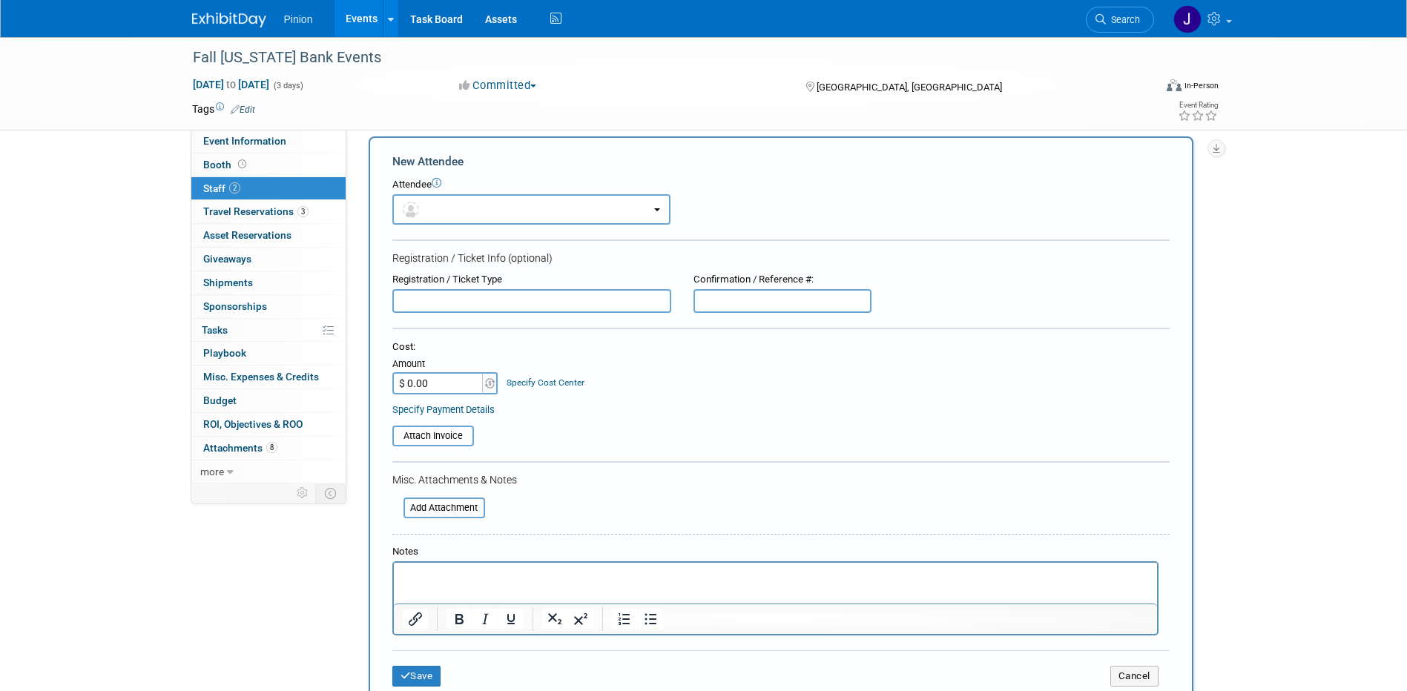
click at [458, 573] on p "Rich Text Area. Press ALT-0 for help." at bounding box center [775, 576] width 746 height 15
drag, startPoint x: 403, startPoint y: 673, endPoint x: 421, endPoint y: 657, distance: 24.1
click at [404, 673] on icon "submit" at bounding box center [405, 676] width 10 height 10
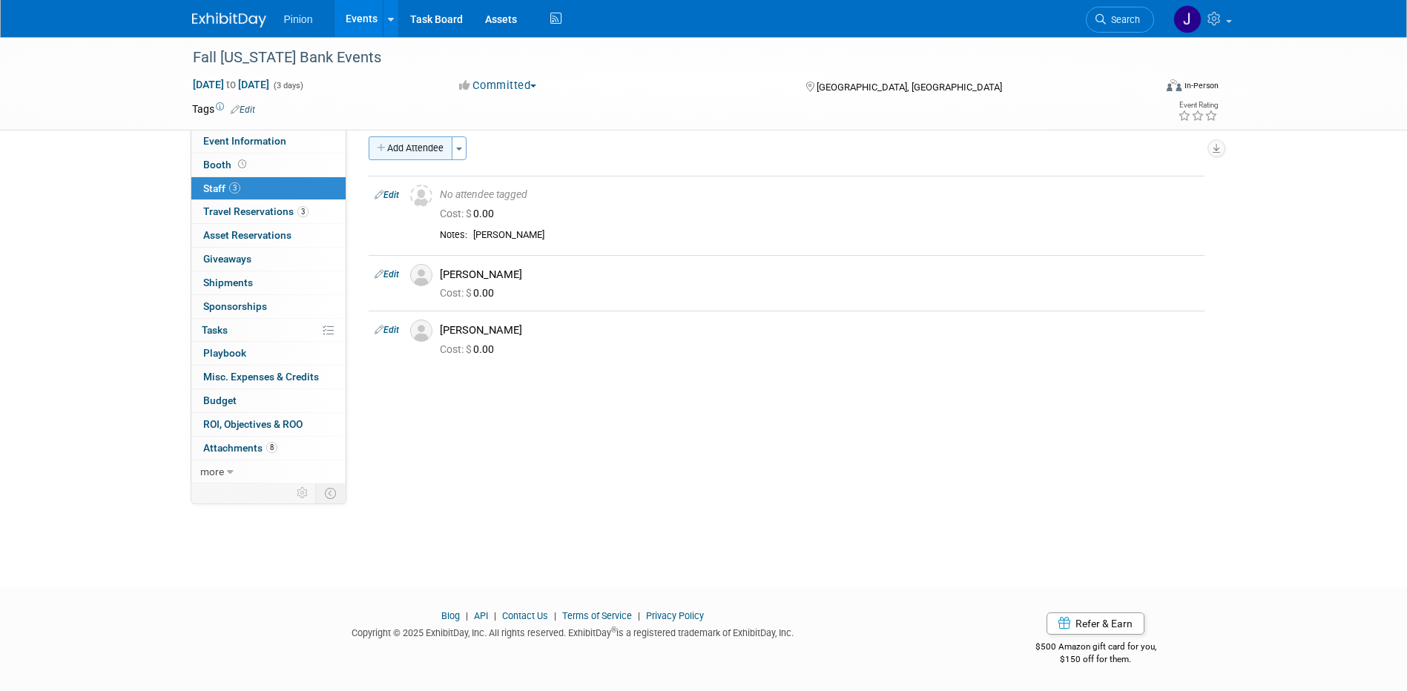
click at [401, 145] on button "Add Attendee" at bounding box center [411, 148] width 84 height 24
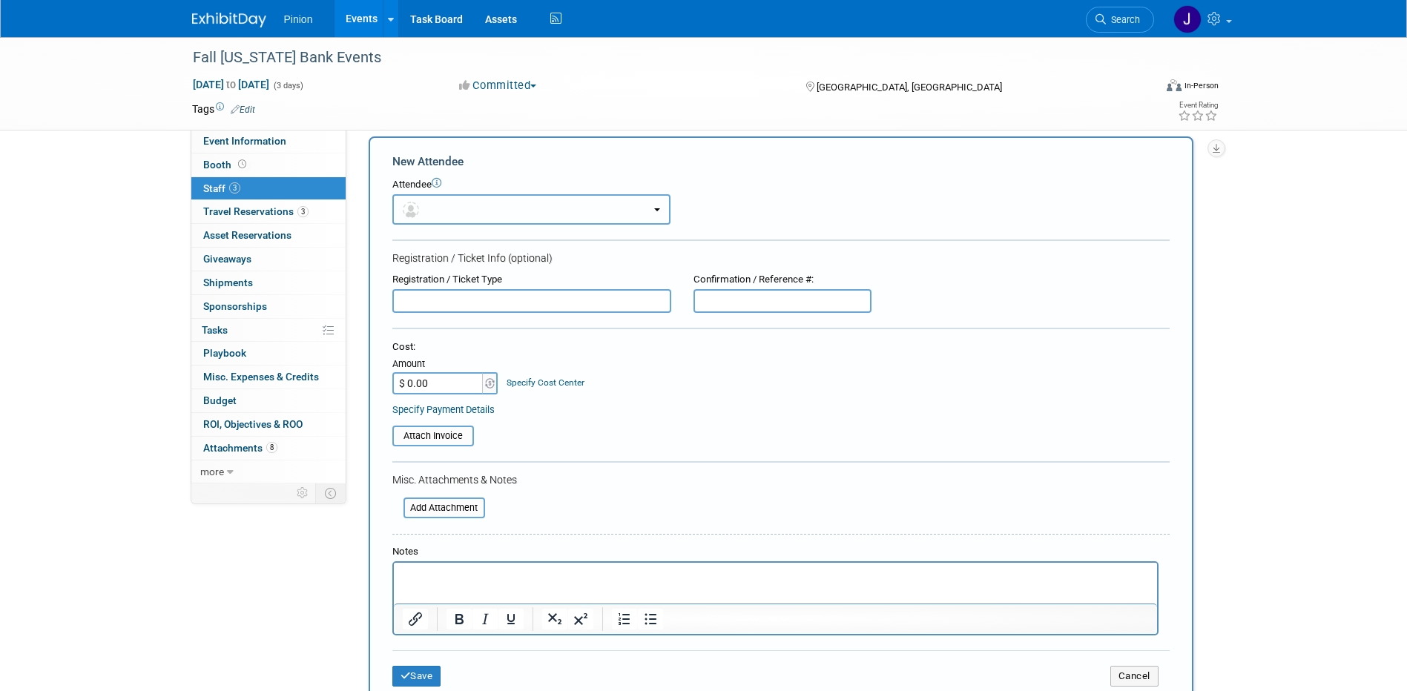
click at [430, 203] on button "button" at bounding box center [531, 209] width 278 height 30
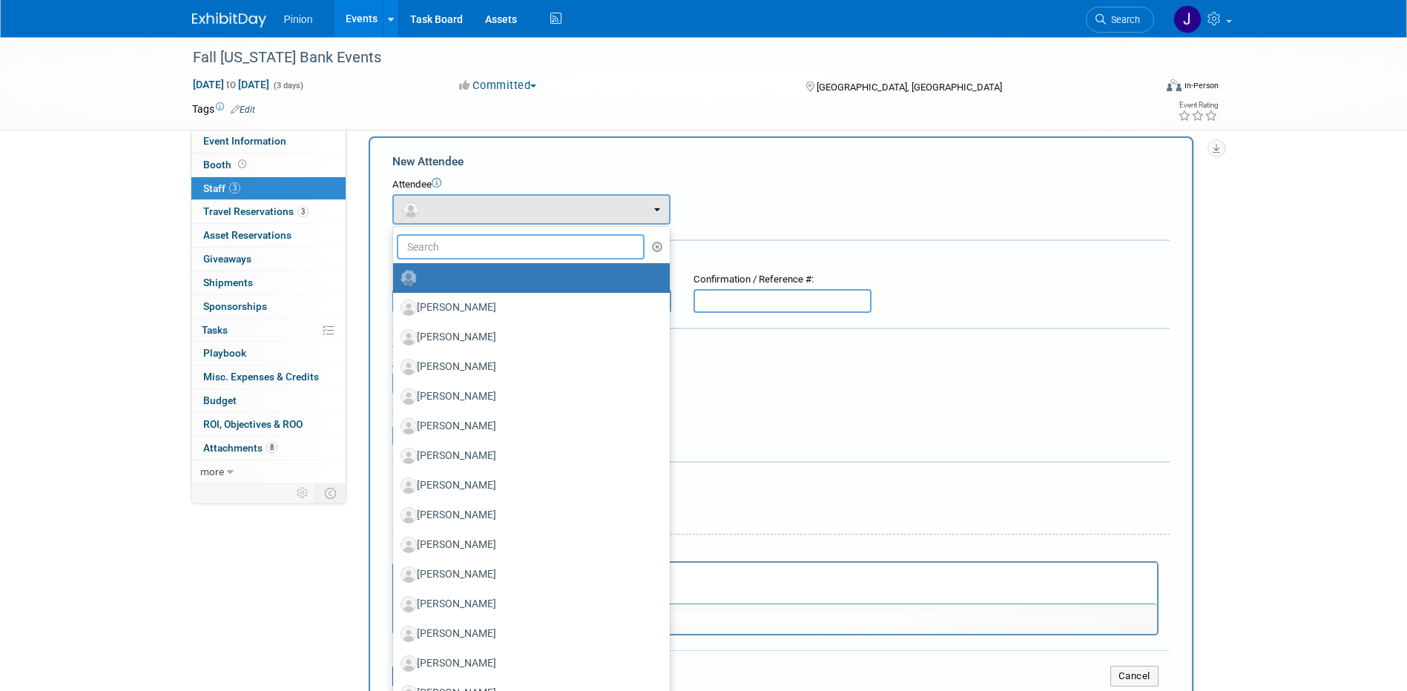
click at [434, 237] on input "text" at bounding box center [521, 246] width 248 height 25
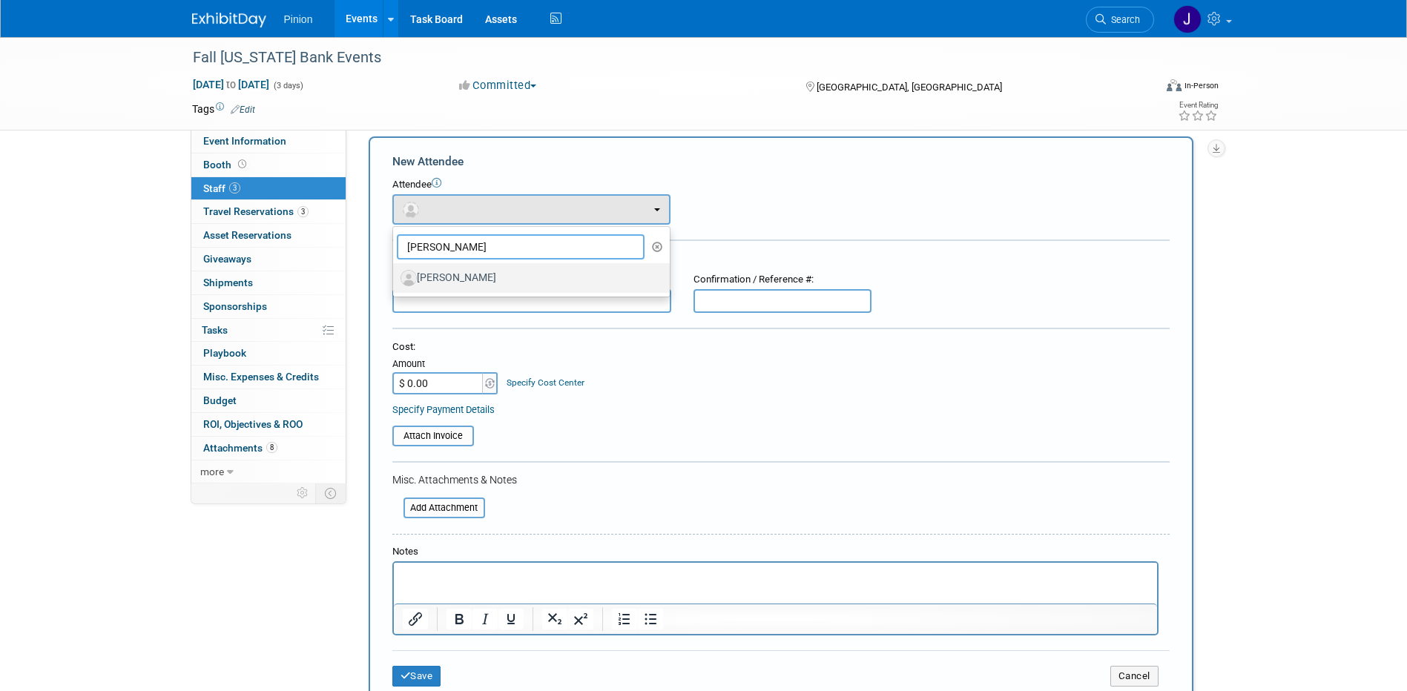
type input "Brian K"
click at [467, 272] on label "[PERSON_NAME]" at bounding box center [527, 278] width 254 height 24
click at [395, 272] on input "[PERSON_NAME]" at bounding box center [391, 276] width 10 height 10
select select "e2682fdd-3b86-42a4-8589-2ccaddf96830"
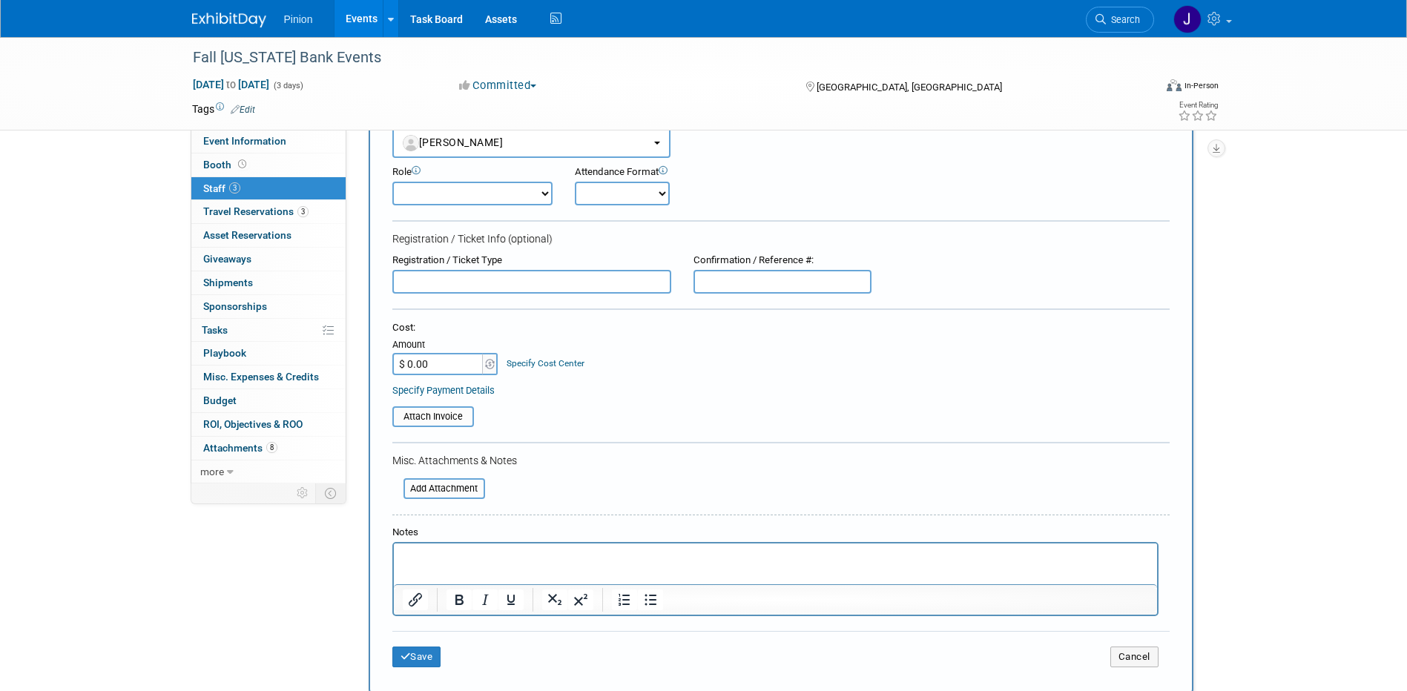
scroll to position [161, 0]
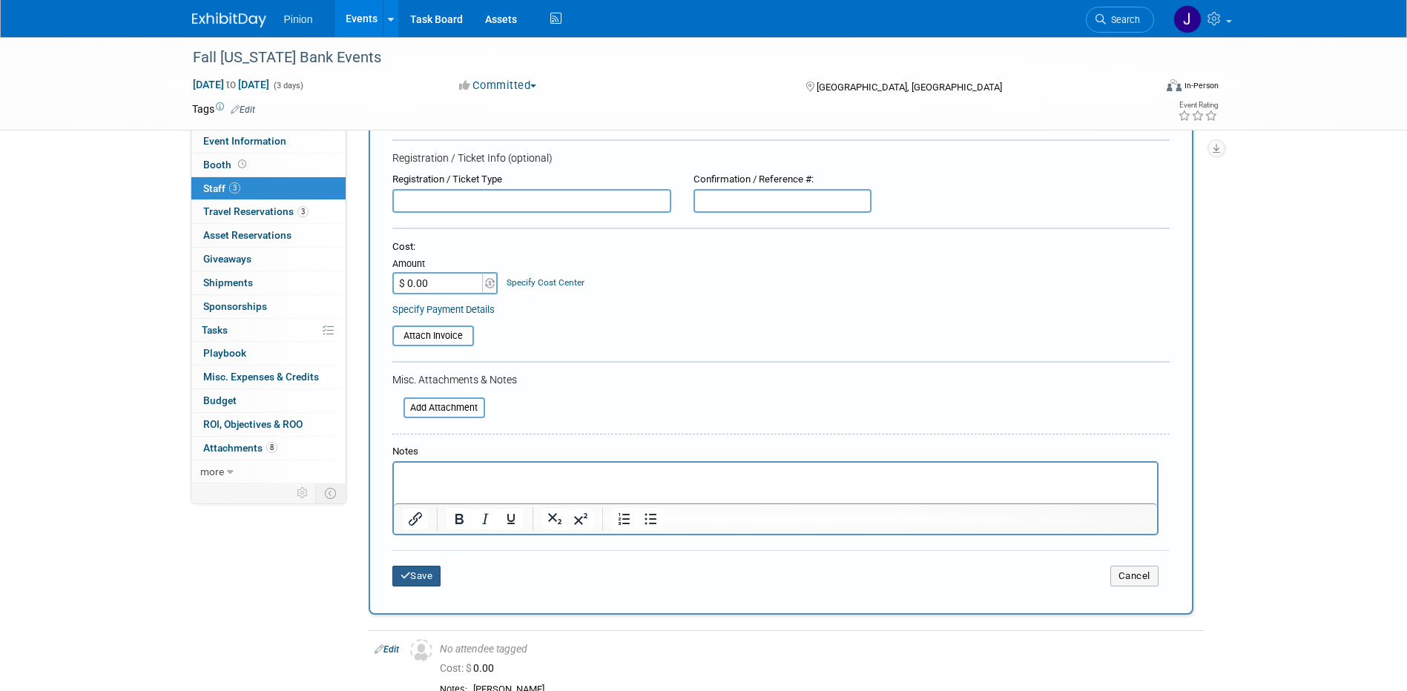
click at [428, 575] on button "Save" at bounding box center [416, 576] width 49 height 21
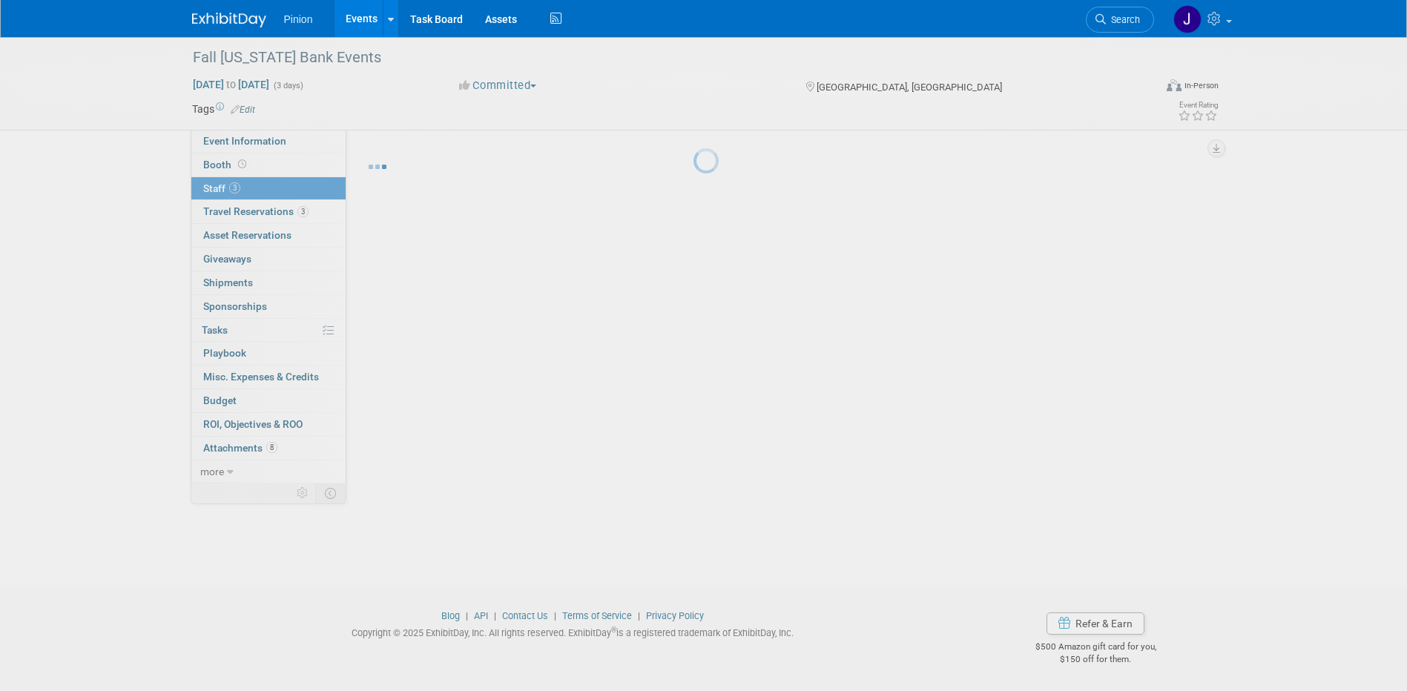
scroll to position [13, 0]
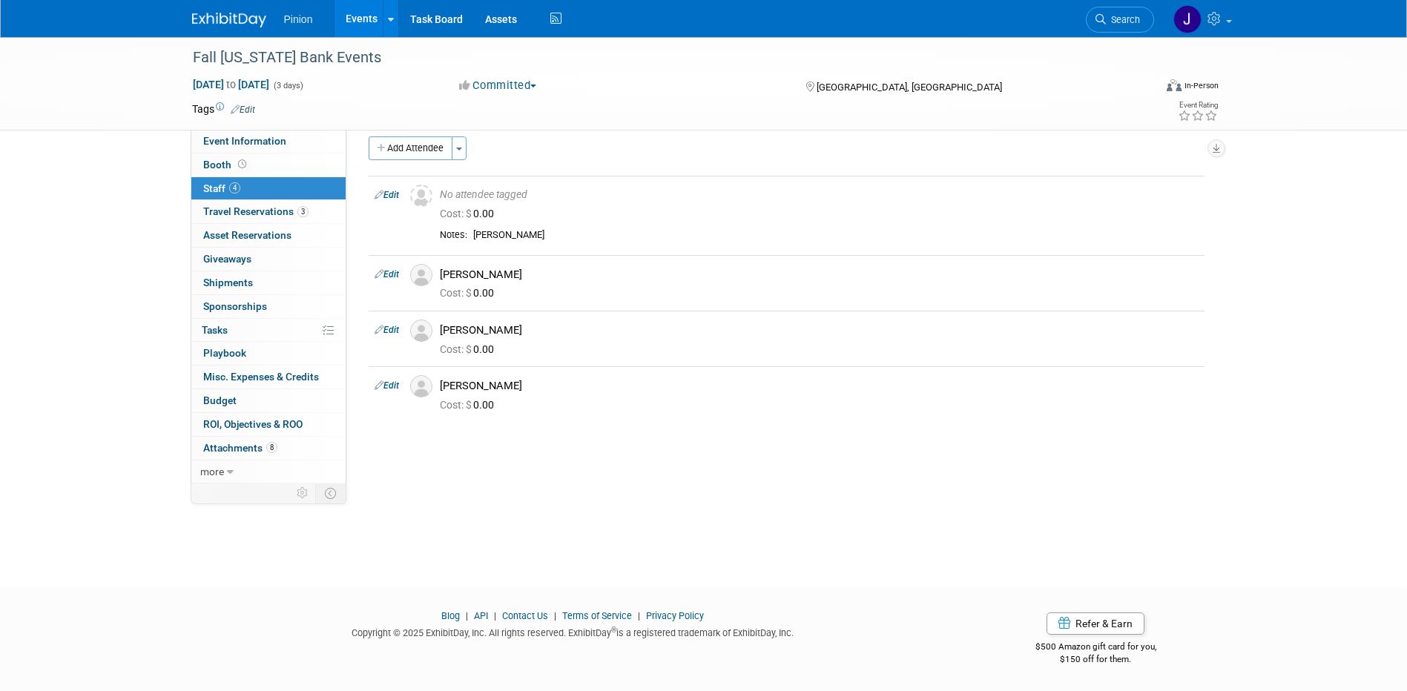
click at [222, 20] on img at bounding box center [229, 20] width 74 height 15
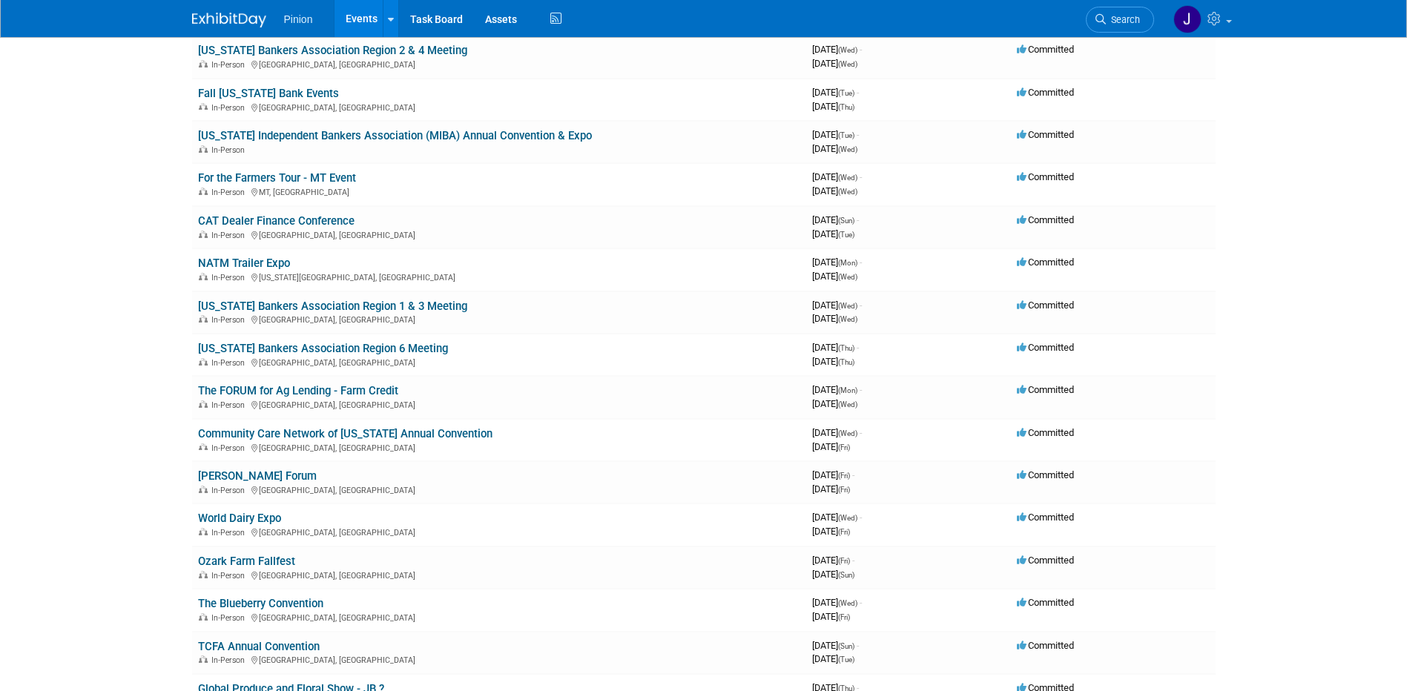
scroll to position [304, 0]
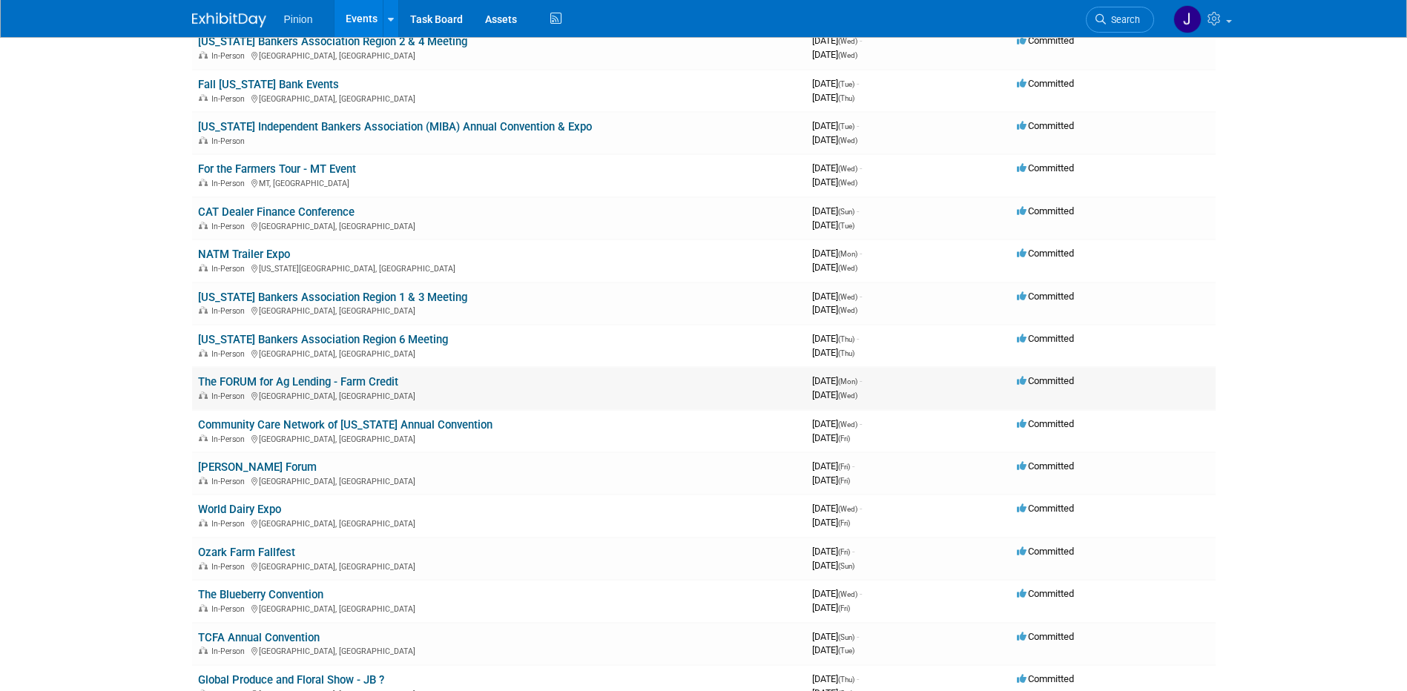
click at [383, 375] on link "The FORUM for Ag Lending - Farm Credit" at bounding box center [298, 381] width 200 height 13
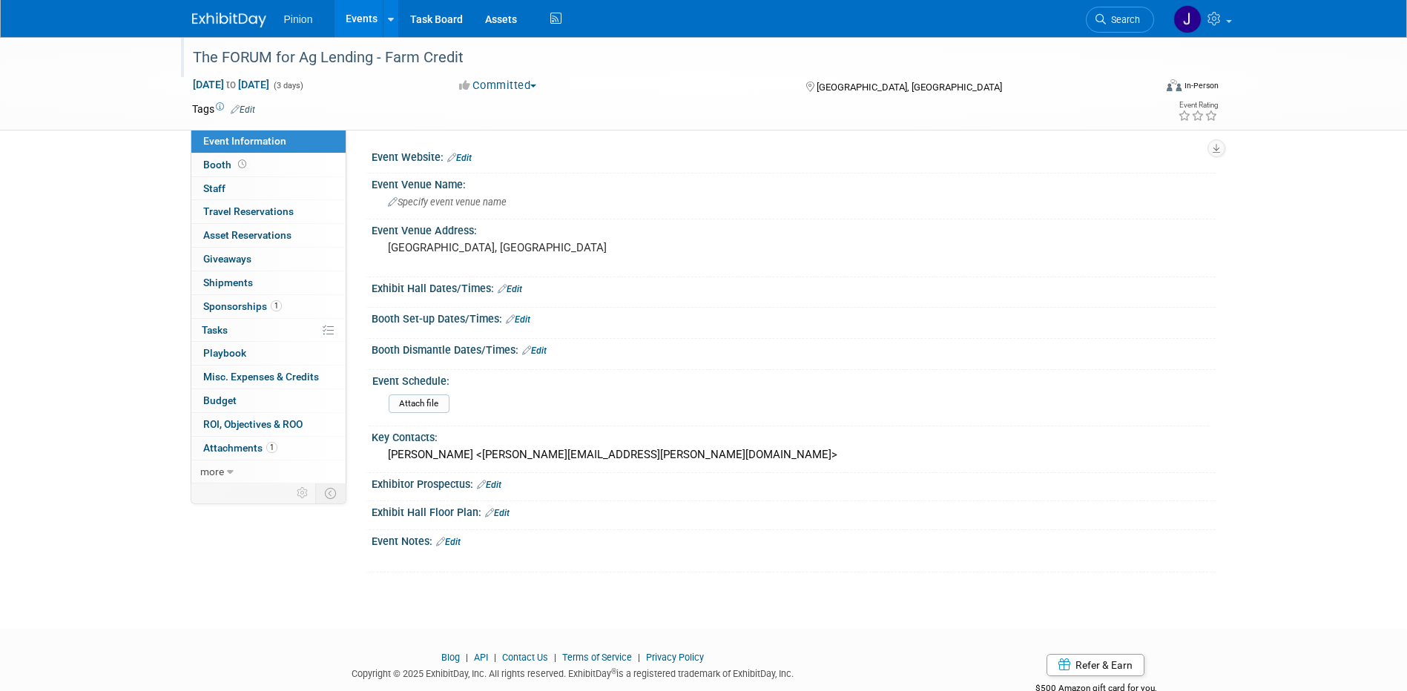
click at [488, 61] on div "The FORUM for Ag Lending - Farm Credit" at bounding box center [660, 57] width 944 height 27
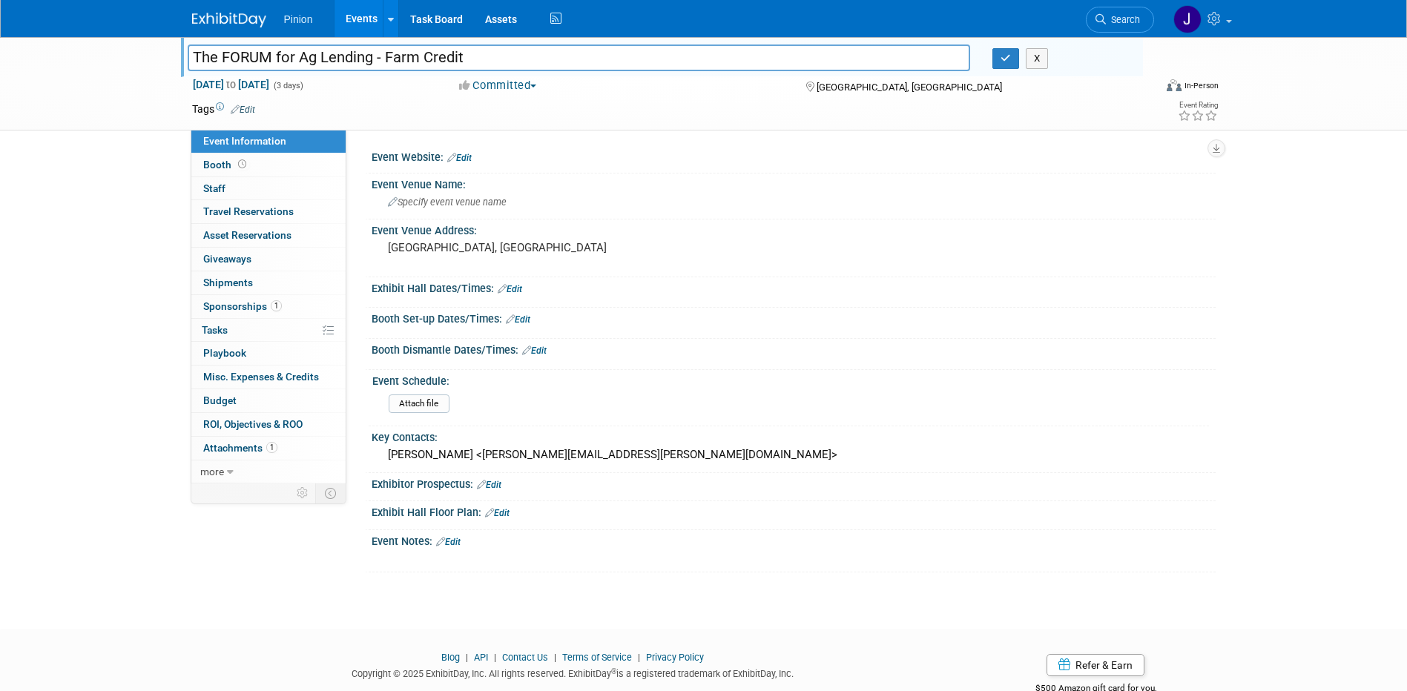
drag, startPoint x: 484, startPoint y: 61, endPoint x: 144, endPoint y: 56, distance: 339.7
click at [144, 56] on div "The FORUM for Ag Lending - Farm Credit The FORUM for Ag Lending - Farm Credit X…" at bounding box center [703, 83] width 1407 height 93
type input "Farm Credit Sales Leaders & Forum for Ag Lending"
click at [1006, 62] on icon "button" at bounding box center [1006, 58] width 10 height 10
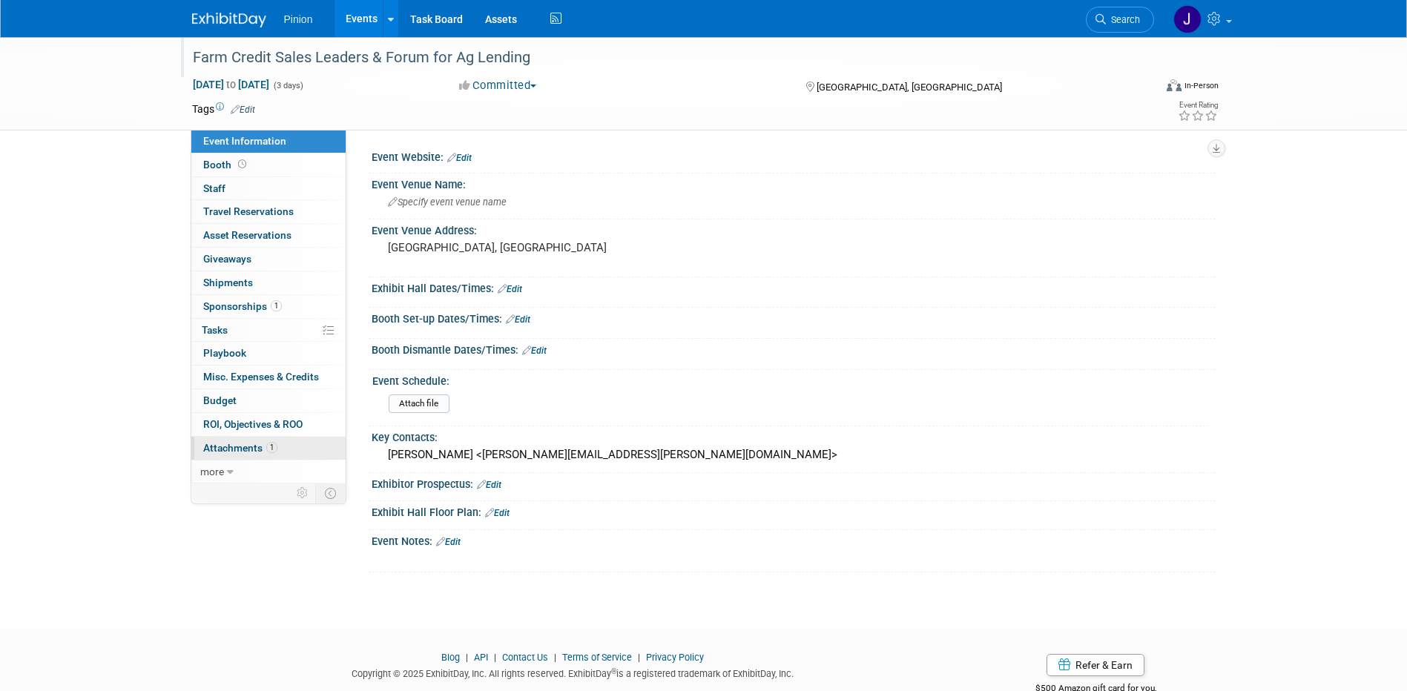
click at [289, 452] on link "1 Attachments 1" at bounding box center [268, 448] width 154 height 23
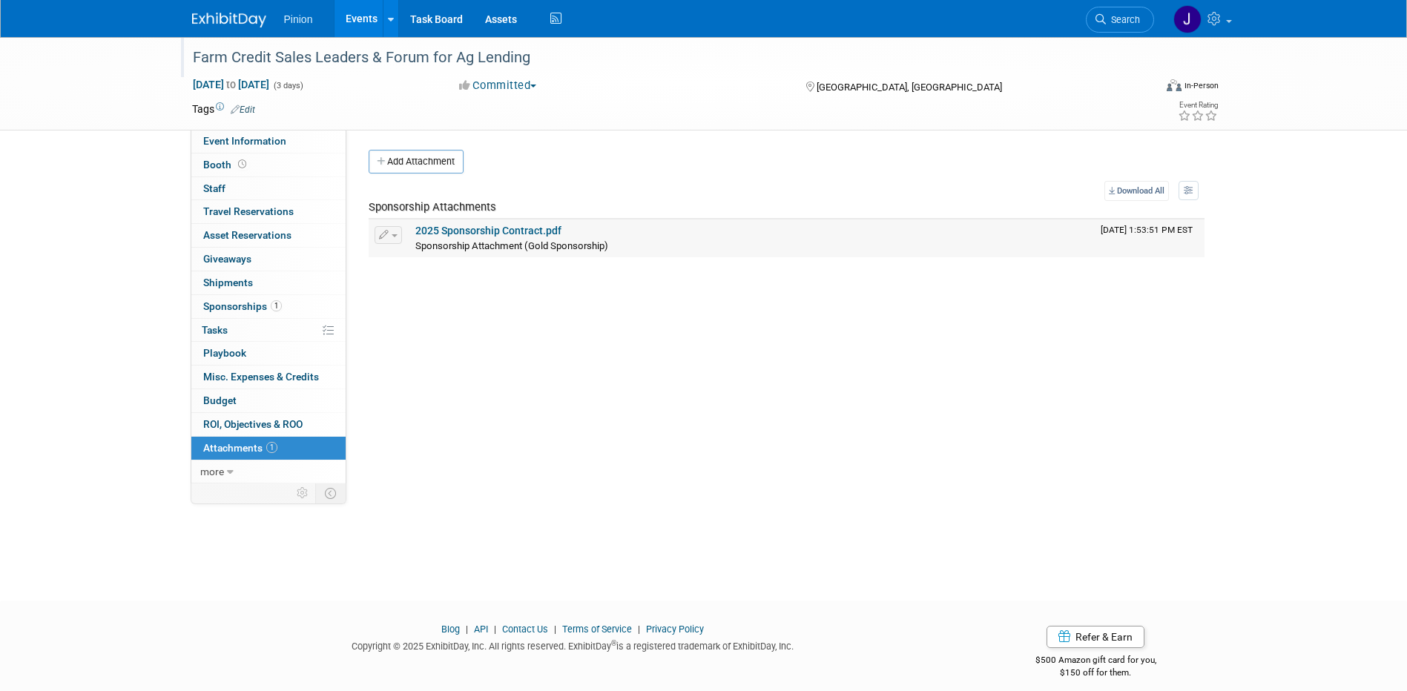
click at [446, 233] on link "2025 Sponsorship Contract.pdf" at bounding box center [488, 231] width 146 height 12
click at [241, 145] on span "Event Information" at bounding box center [244, 141] width 83 height 12
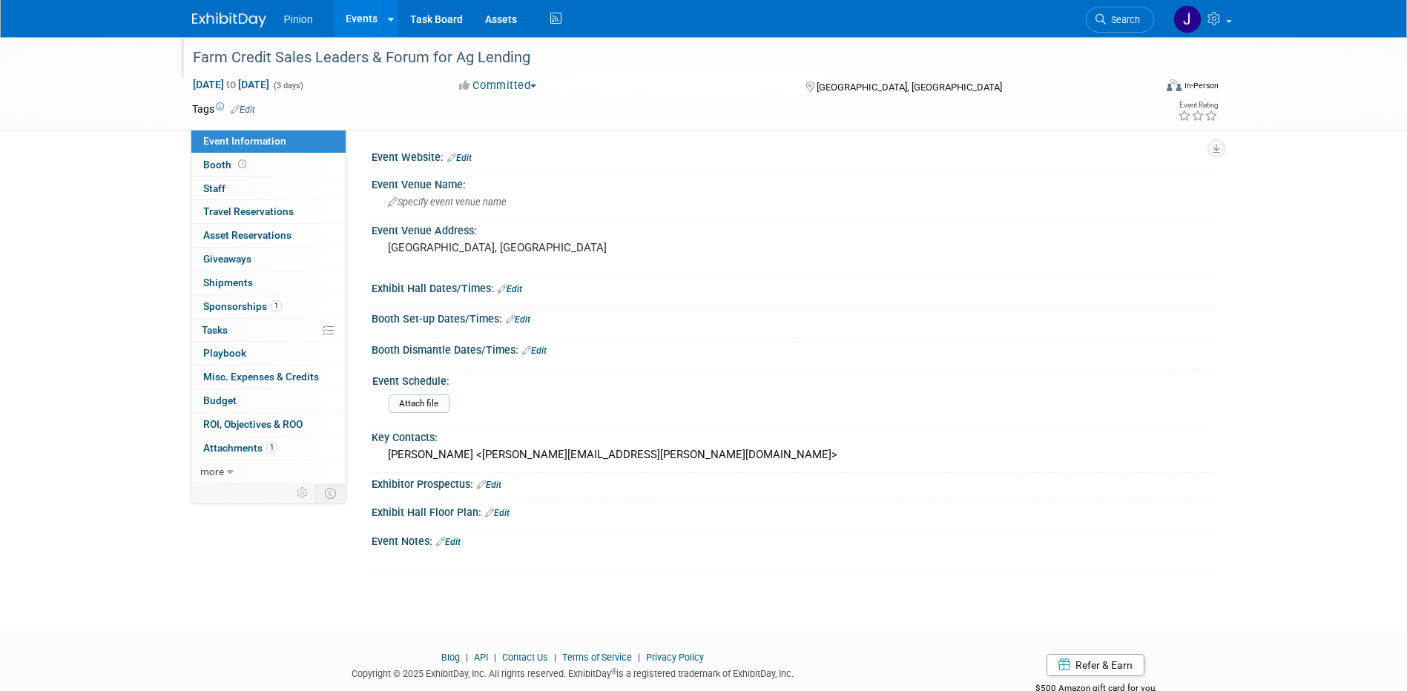
drag, startPoint x: 205, startPoint y: 17, endPoint x: 212, endPoint y: 24, distance: 10.0
click at [205, 17] on img at bounding box center [229, 20] width 74 height 15
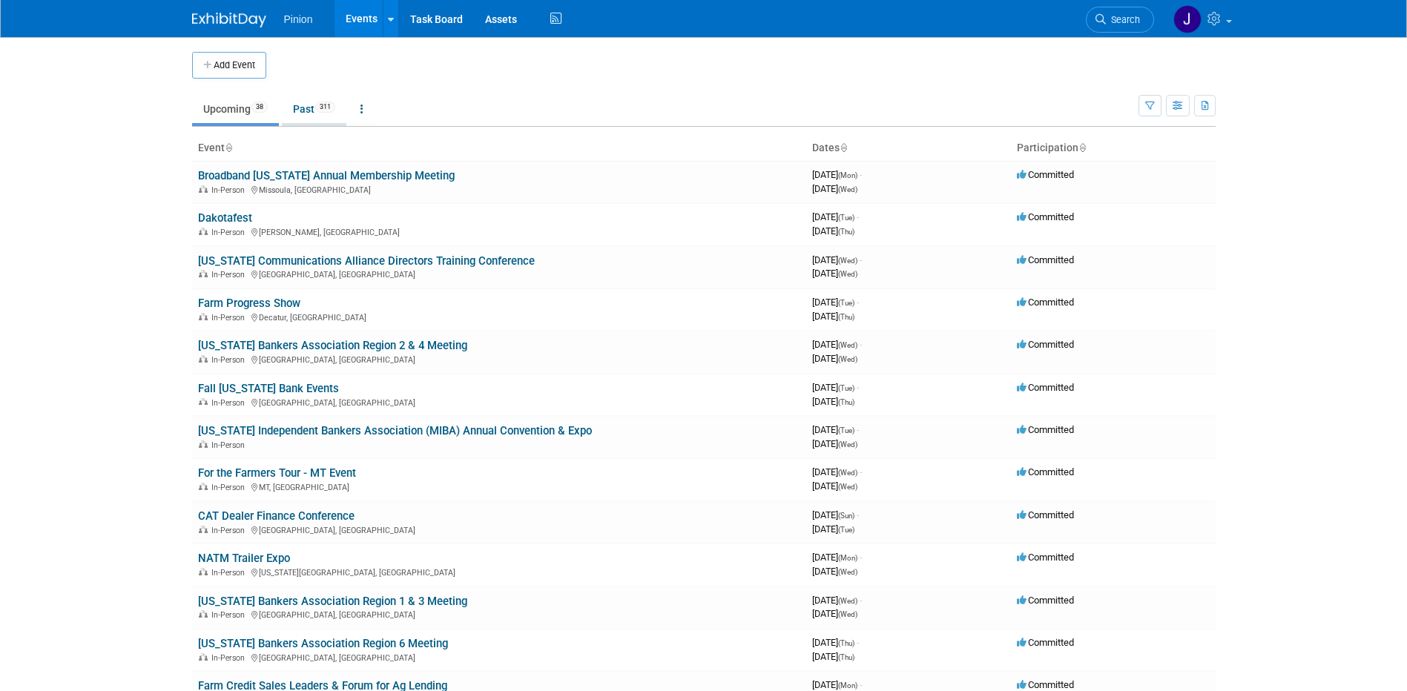
click at [317, 112] on link "Past 311" at bounding box center [314, 109] width 65 height 28
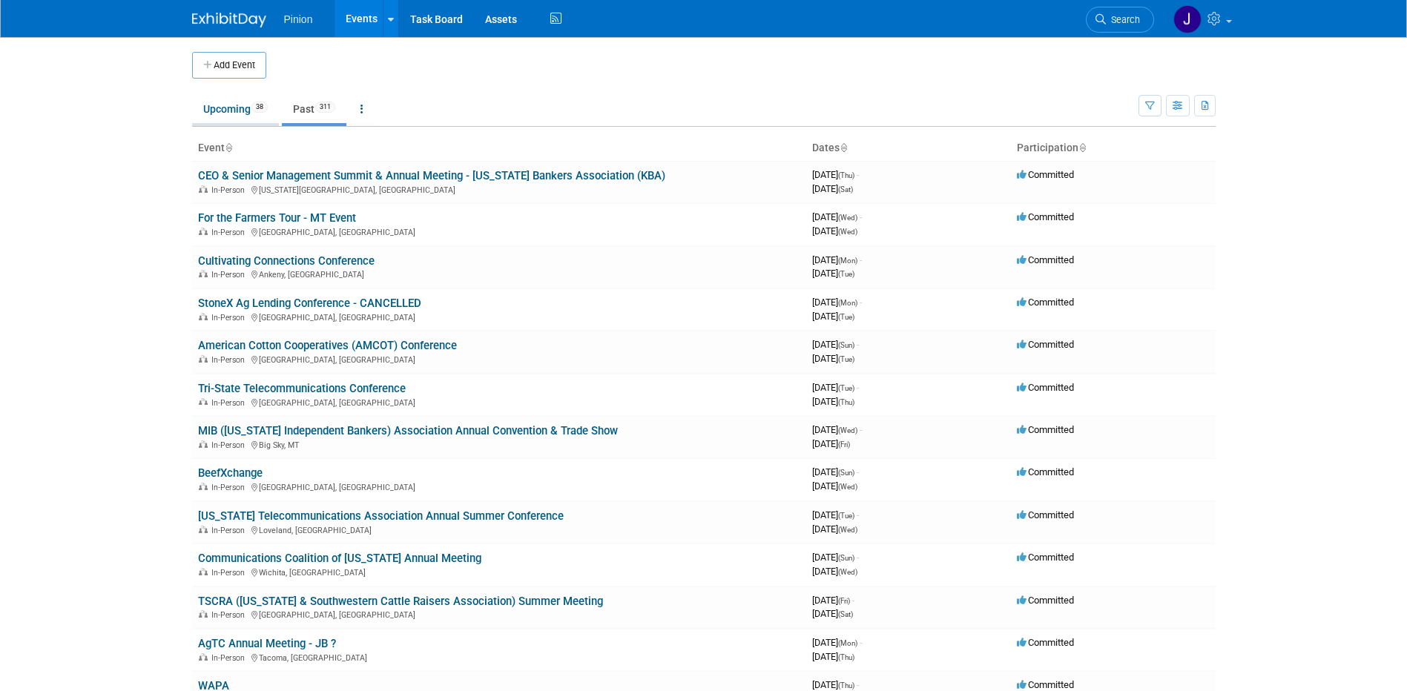
click at [221, 108] on link "Upcoming 38" at bounding box center [235, 109] width 87 height 28
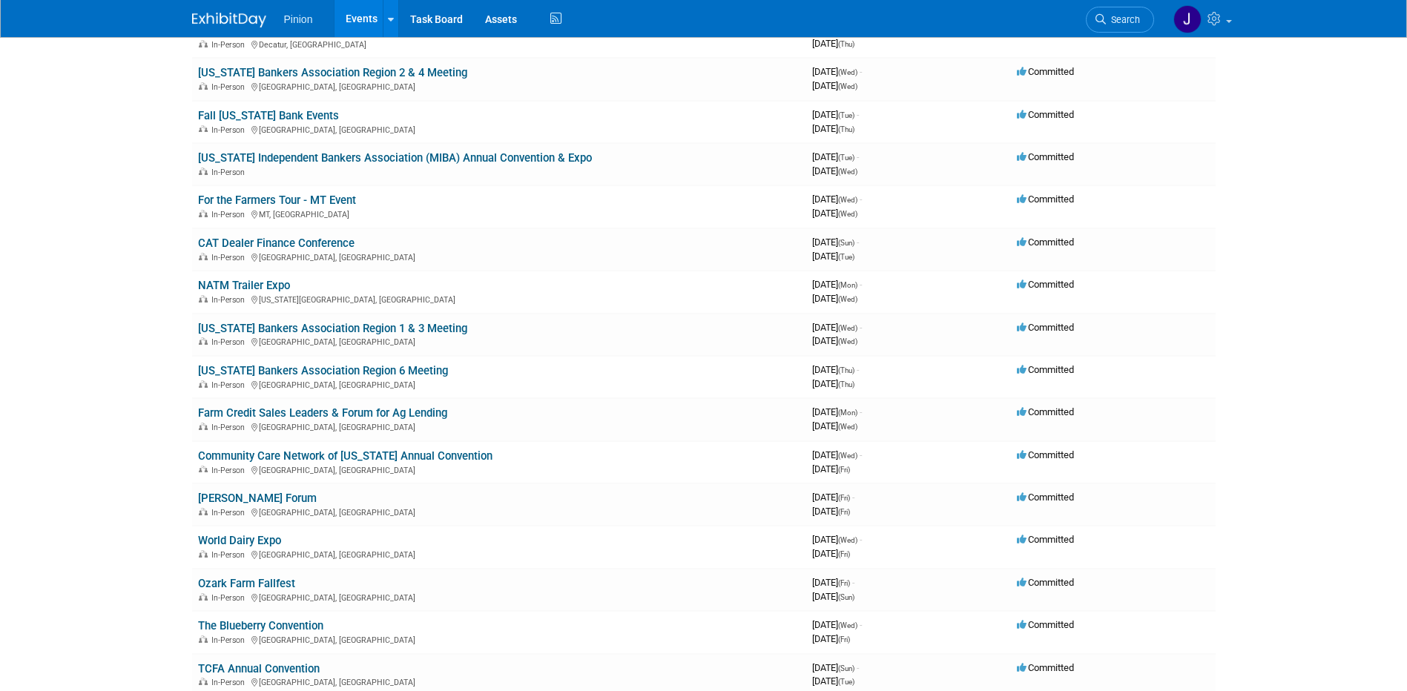
scroll to position [70, 0]
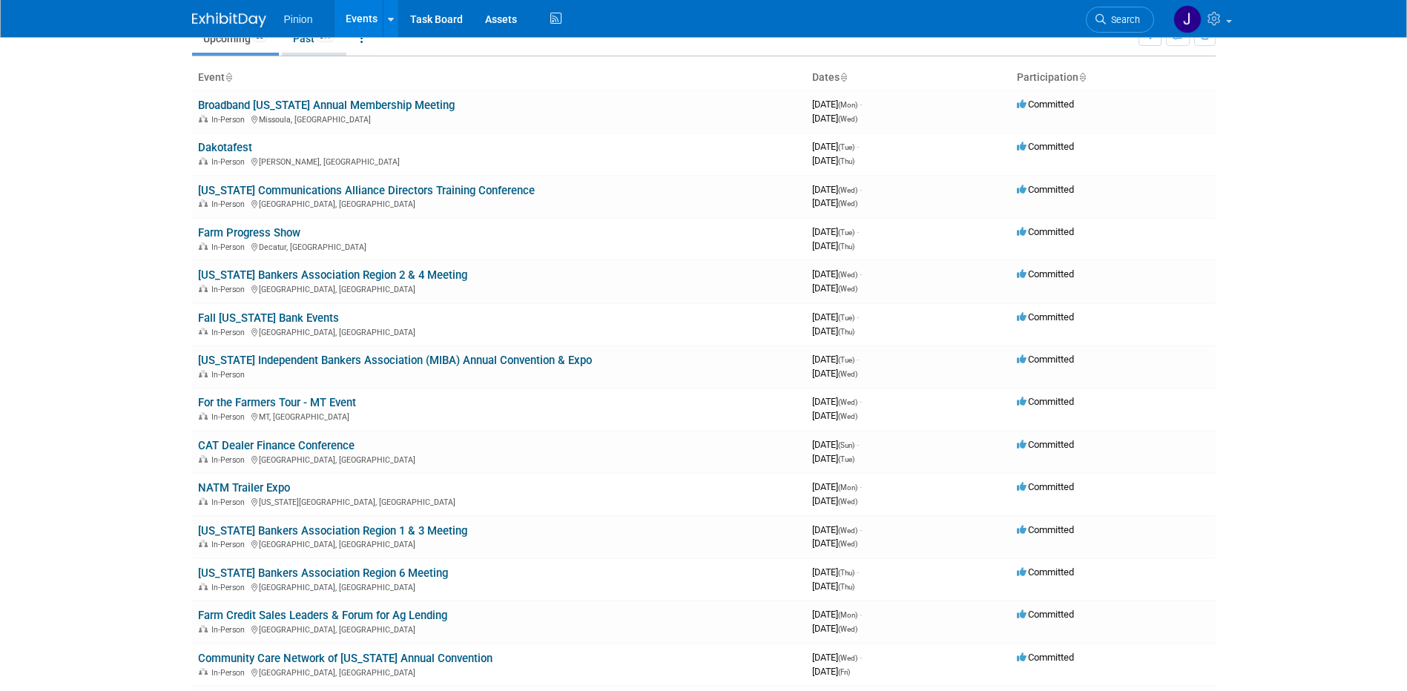
click at [312, 38] on link "Past 311" at bounding box center [314, 38] width 65 height 28
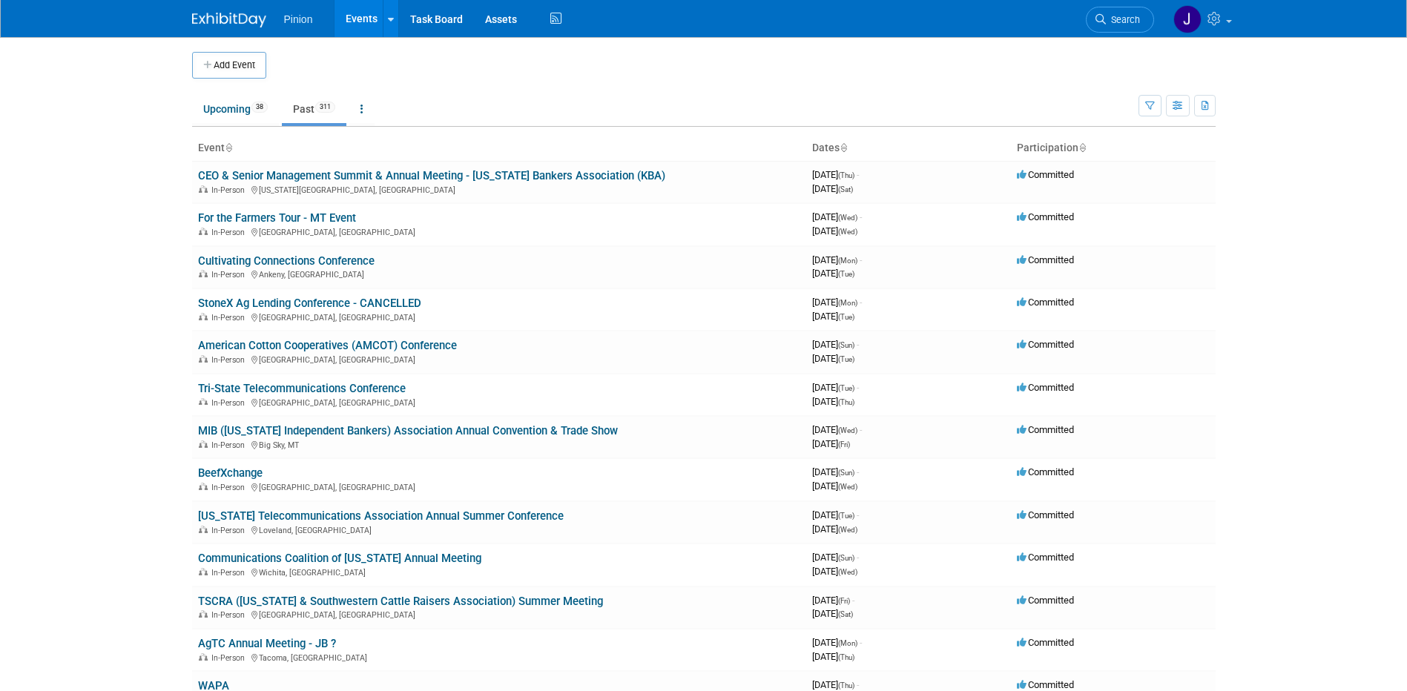
click at [231, 147] on icon at bounding box center [228, 149] width 7 height 10
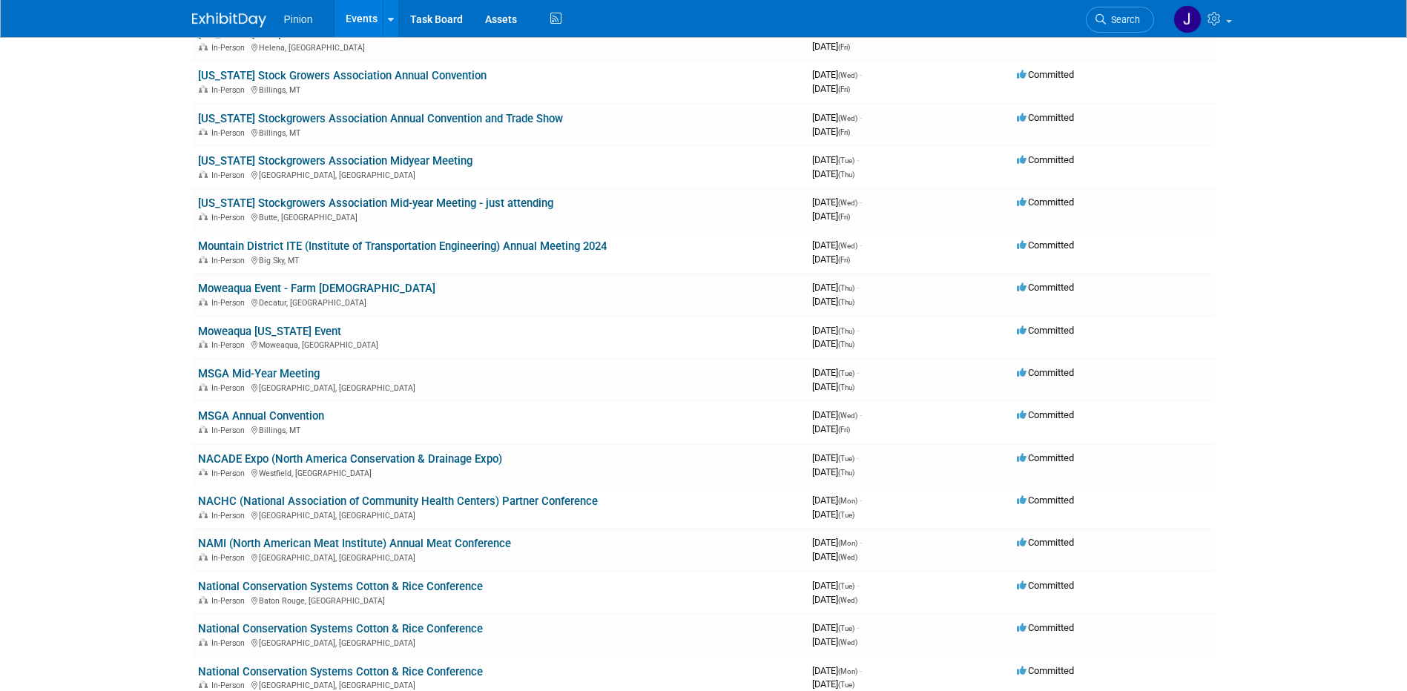
scroll to position [8984, 0]
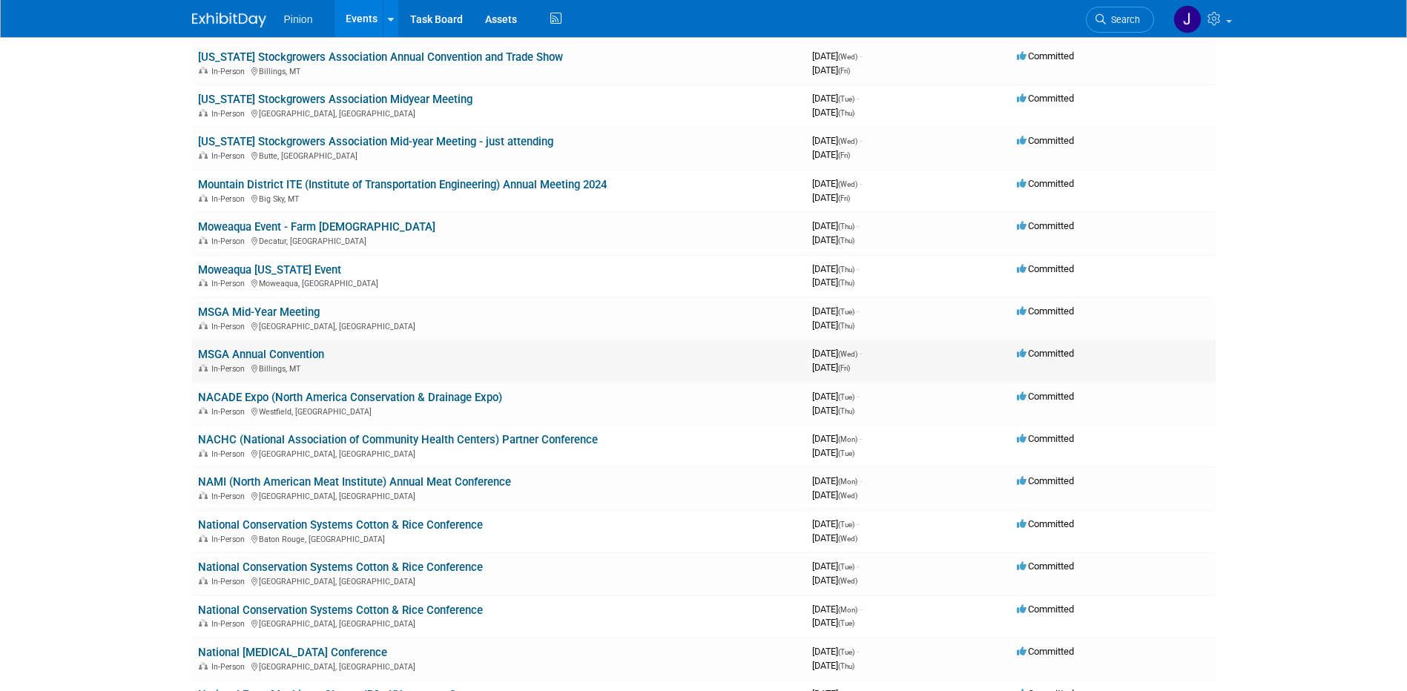
click at [274, 353] on link "MSGA Annual Convention" at bounding box center [261, 354] width 126 height 13
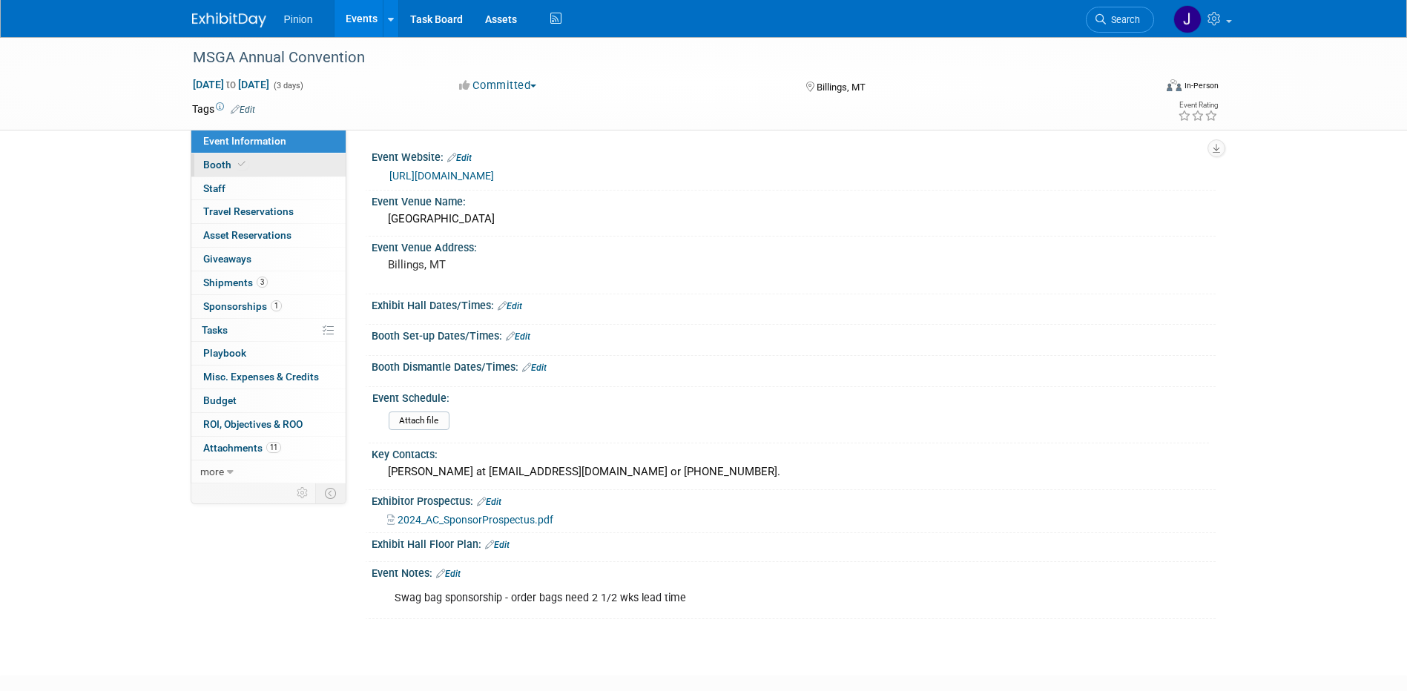
click at [263, 157] on link "Booth" at bounding box center [268, 165] width 154 height 23
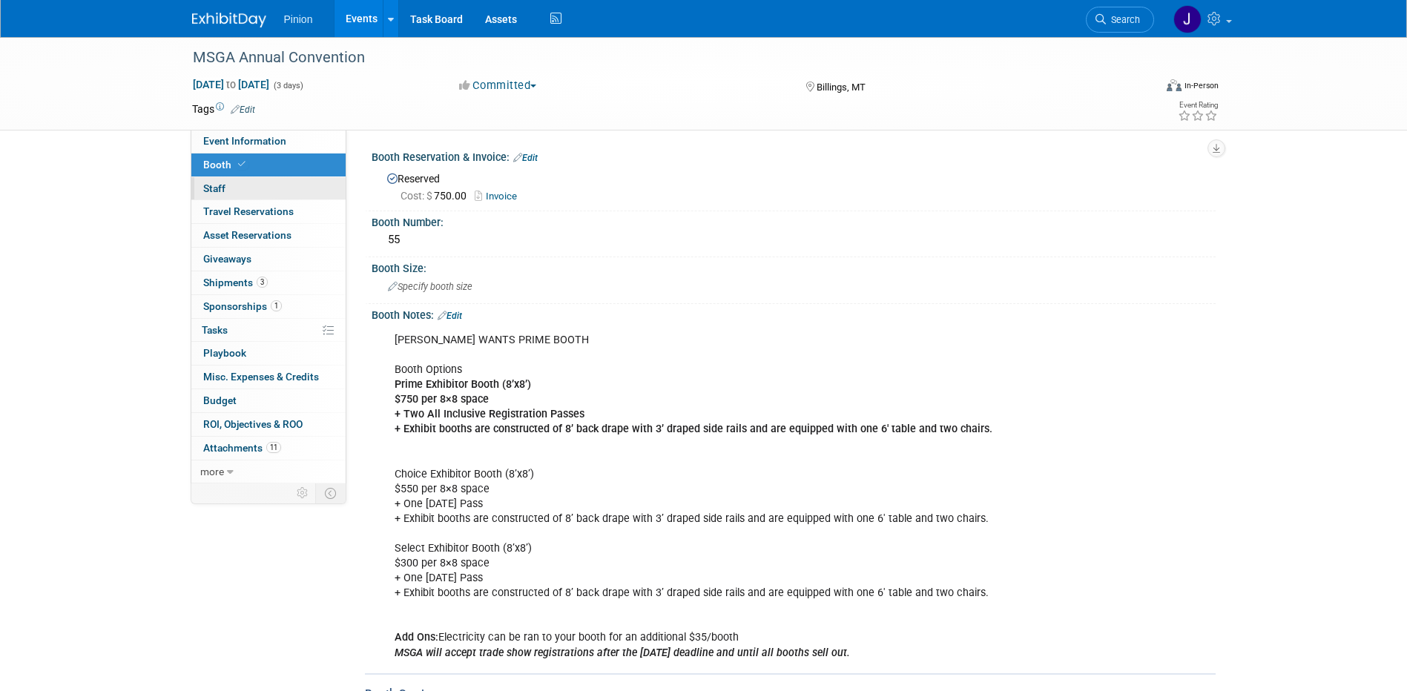
click at [254, 177] on link "0 Staff 0" at bounding box center [268, 188] width 154 height 23
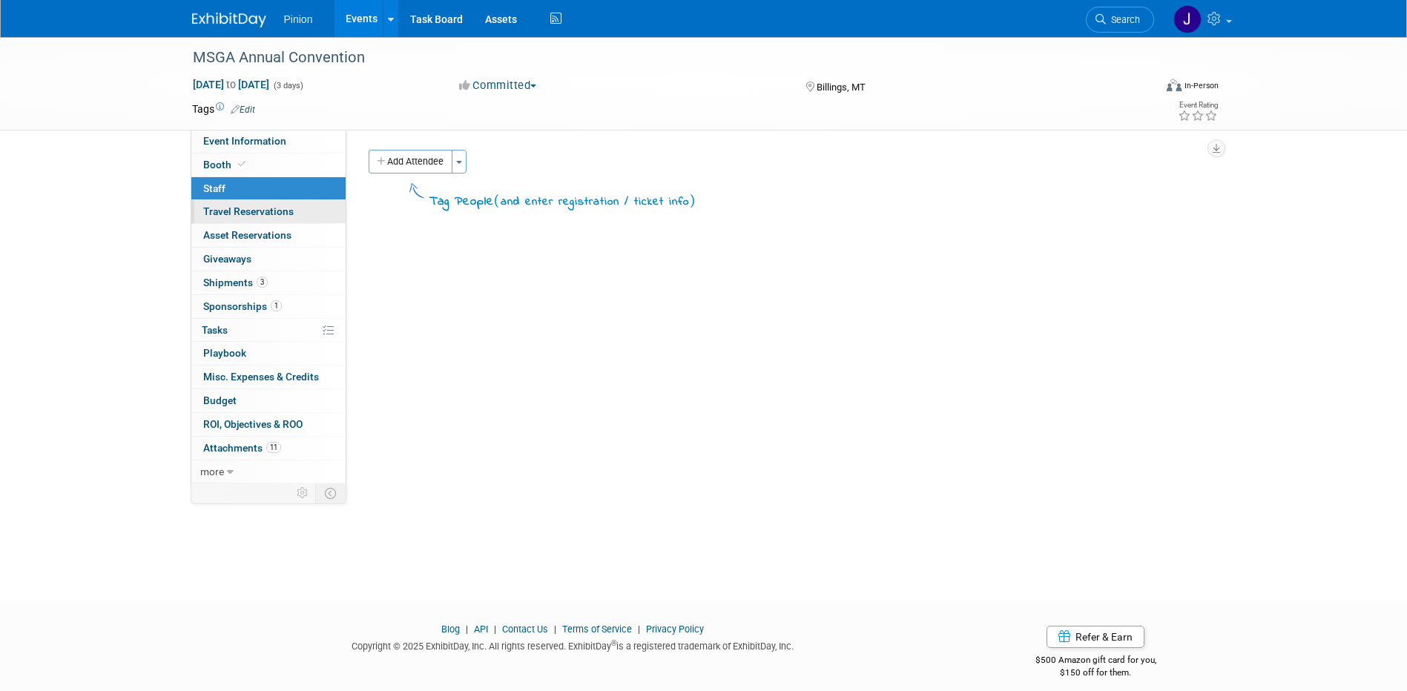
click at [252, 214] on span "Travel Reservations 0" at bounding box center [248, 211] width 90 height 12
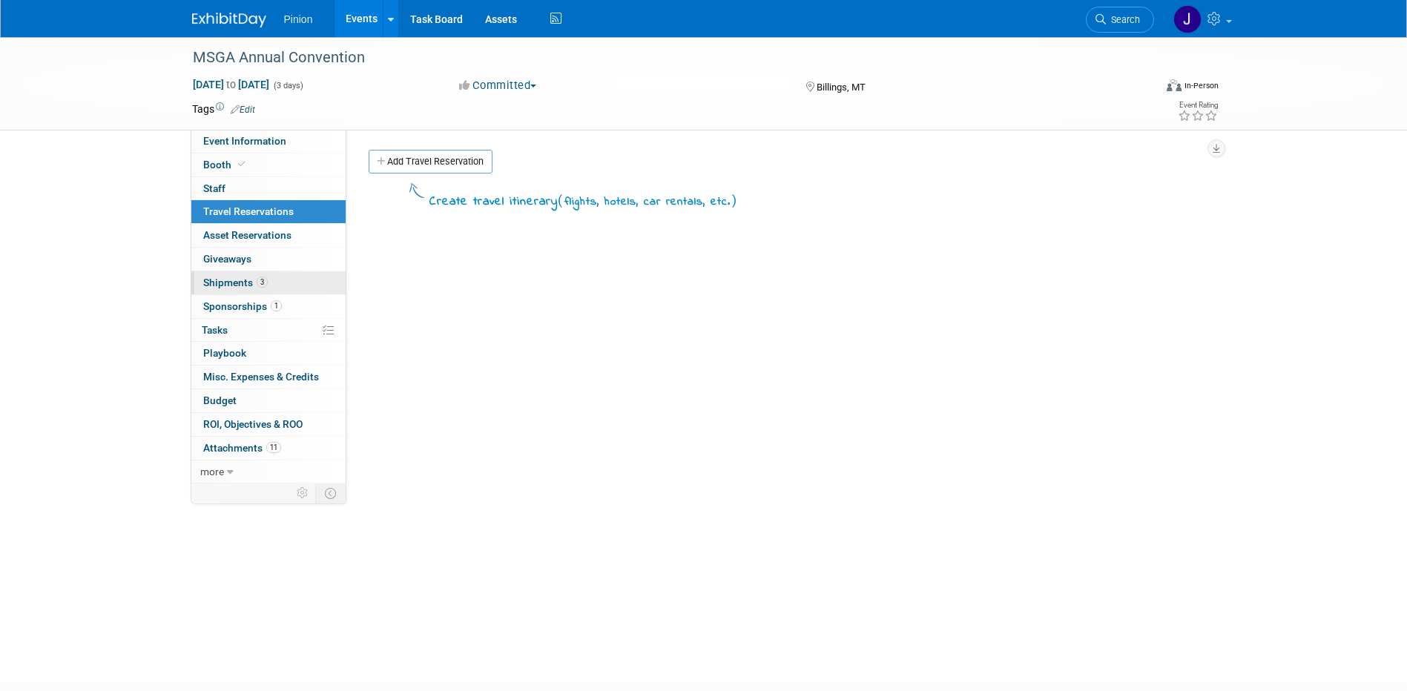
click at [263, 287] on span "3" at bounding box center [262, 282] width 11 height 11
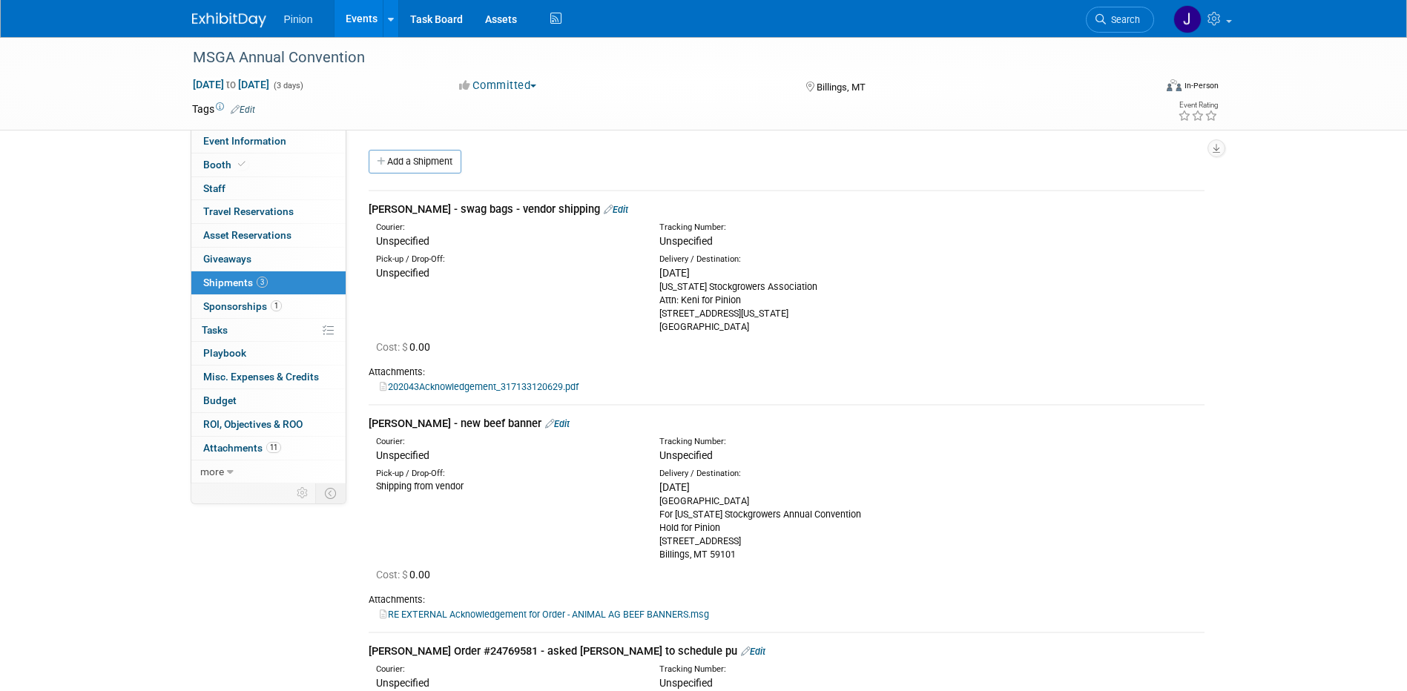
click at [528, 385] on link "202043Acknowledgement_317133120629.pdf" at bounding box center [479, 386] width 199 height 11
